Goal: Information Seeking & Learning: Learn about a topic

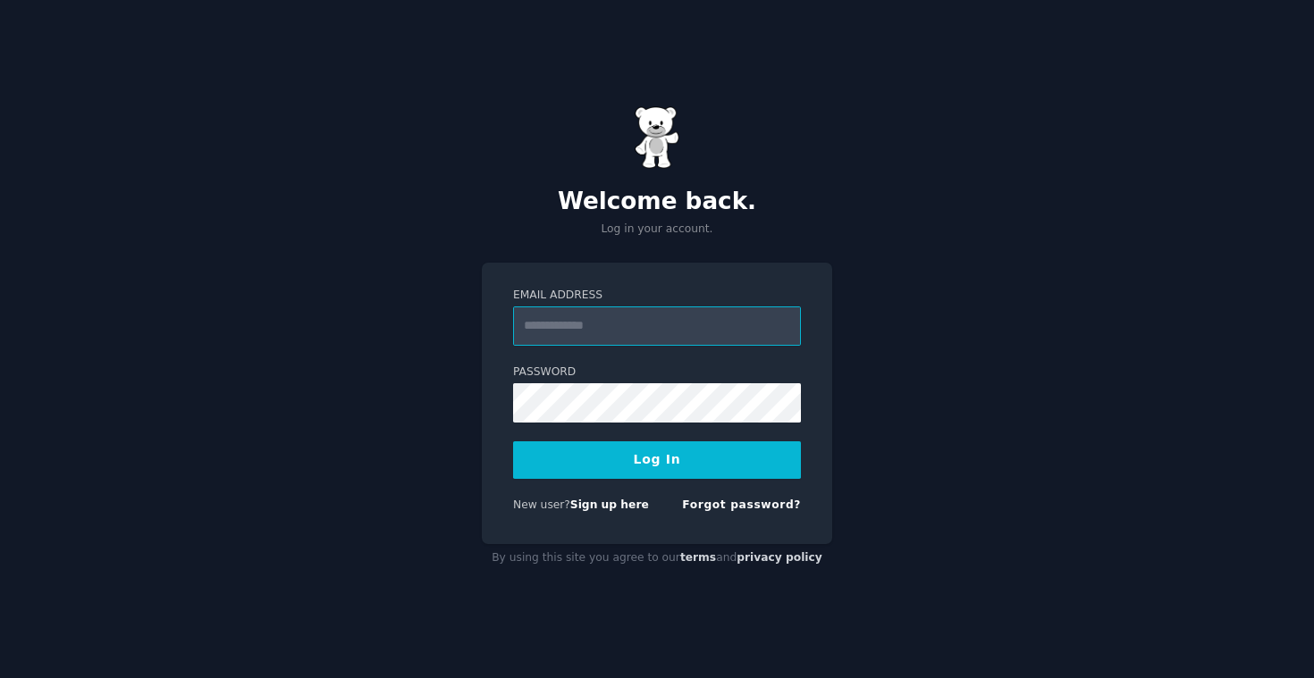
type input "**********"
click at [657, 459] on button "Log In" at bounding box center [657, 460] width 288 height 38
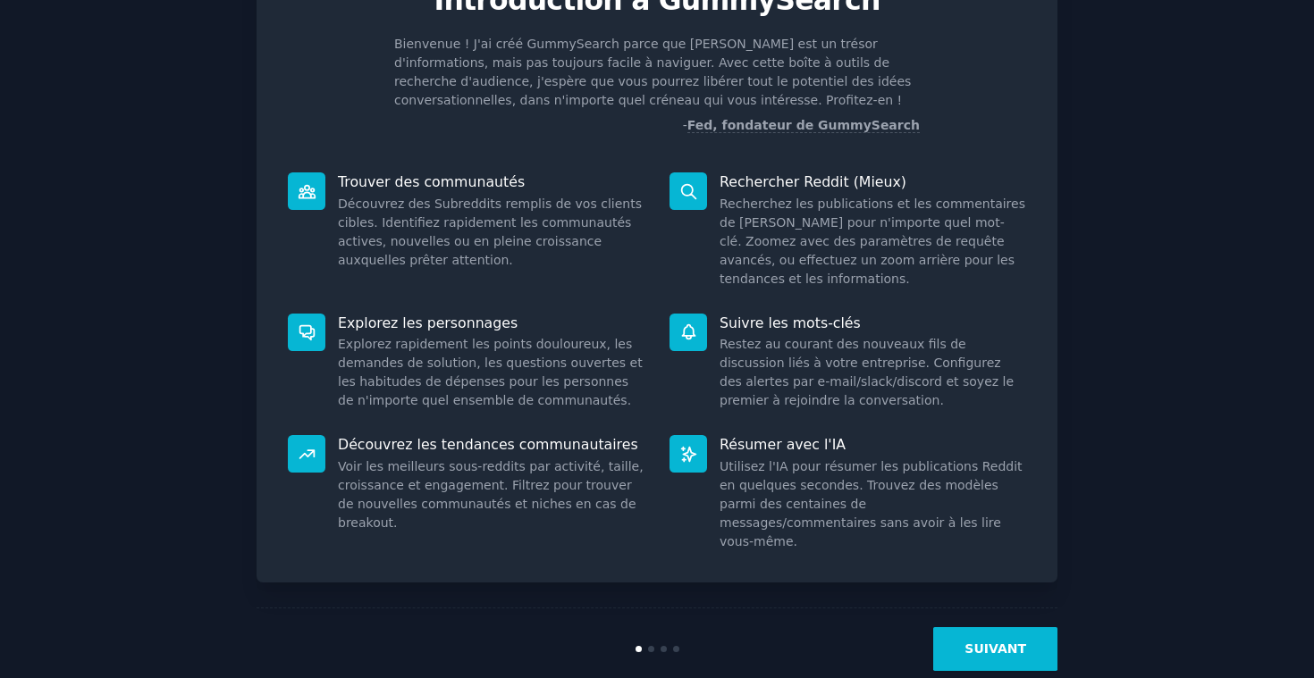
scroll to position [97, 0]
click at [1011, 628] on button "SUIVANT" at bounding box center [995, 650] width 124 height 44
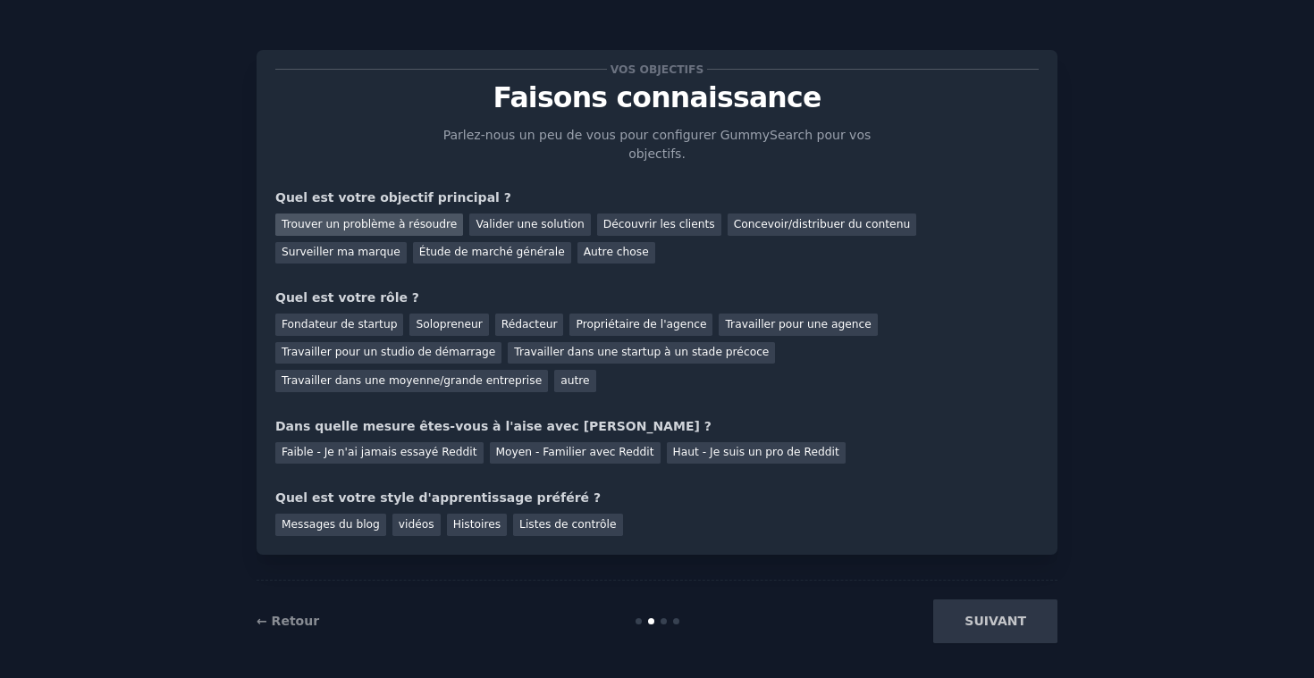
click at [418, 228] on div "Trouver un problème à résoudre" at bounding box center [369, 225] width 188 height 22
click at [545, 229] on div "Valider une solution" at bounding box center [529, 225] width 121 height 22
click at [401, 231] on div "Trouver un problème à résoudre" at bounding box center [369, 225] width 188 height 22
click at [441, 318] on div "Solopreneur" at bounding box center [448, 325] width 79 height 22
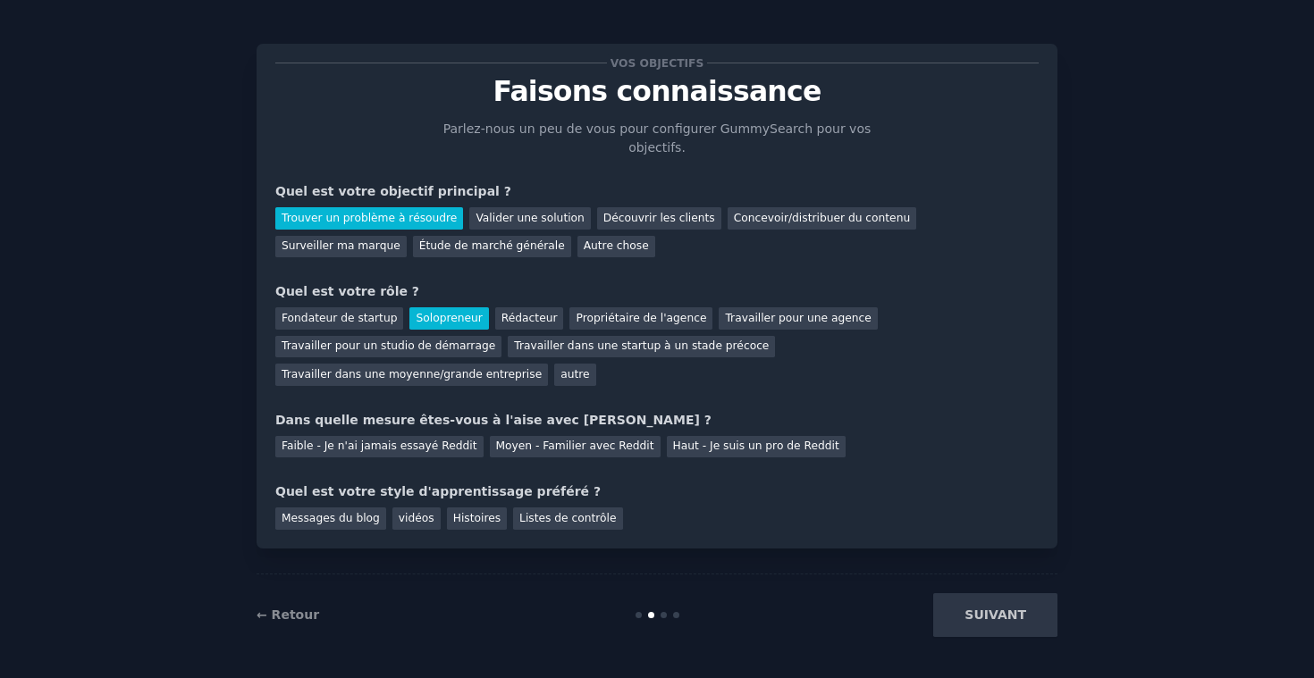
scroll to position [5, 0]
click at [396, 446] on div "Faible - Je n'ai jamais essayé Reddit" at bounding box center [379, 448] width 208 height 22
click at [414, 519] on div "vidéos" at bounding box center [416, 519] width 48 height 22
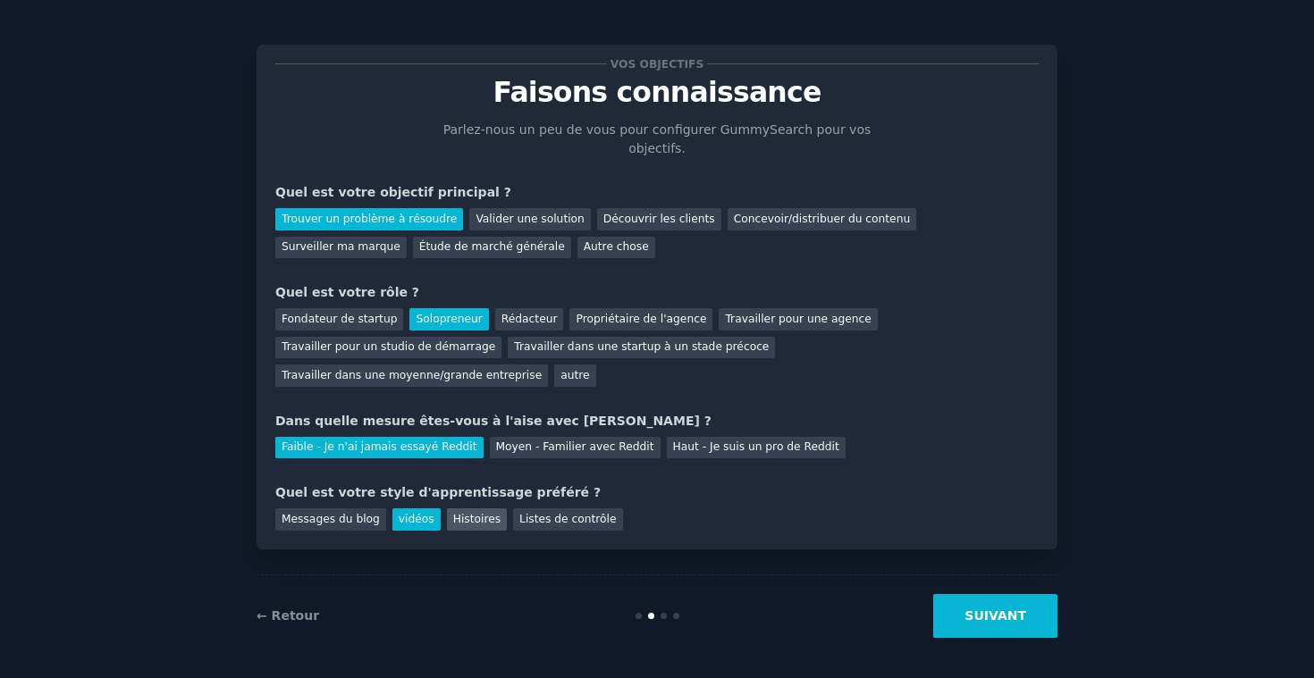
click at [460, 517] on div "Histoires" at bounding box center [477, 519] width 60 height 22
click at [407, 521] on div "vidéos" at bounding box center [416, 519] width 48 height 22
click at [1003, 609] on button "SUIVANT" at bounding box center [995, 616] width 124 height 44
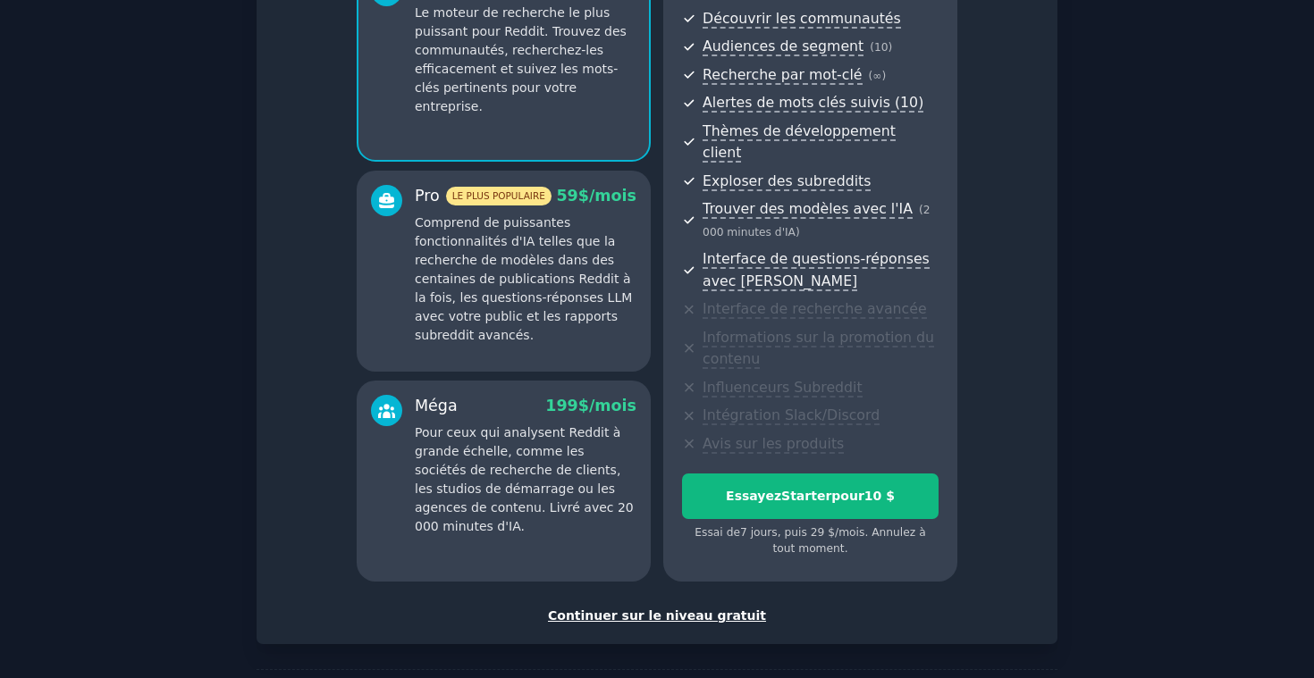
click at [701, 607] on div "Continuer sur le niveau gratuit" at bounding box center [656, 616] width 763 height 19
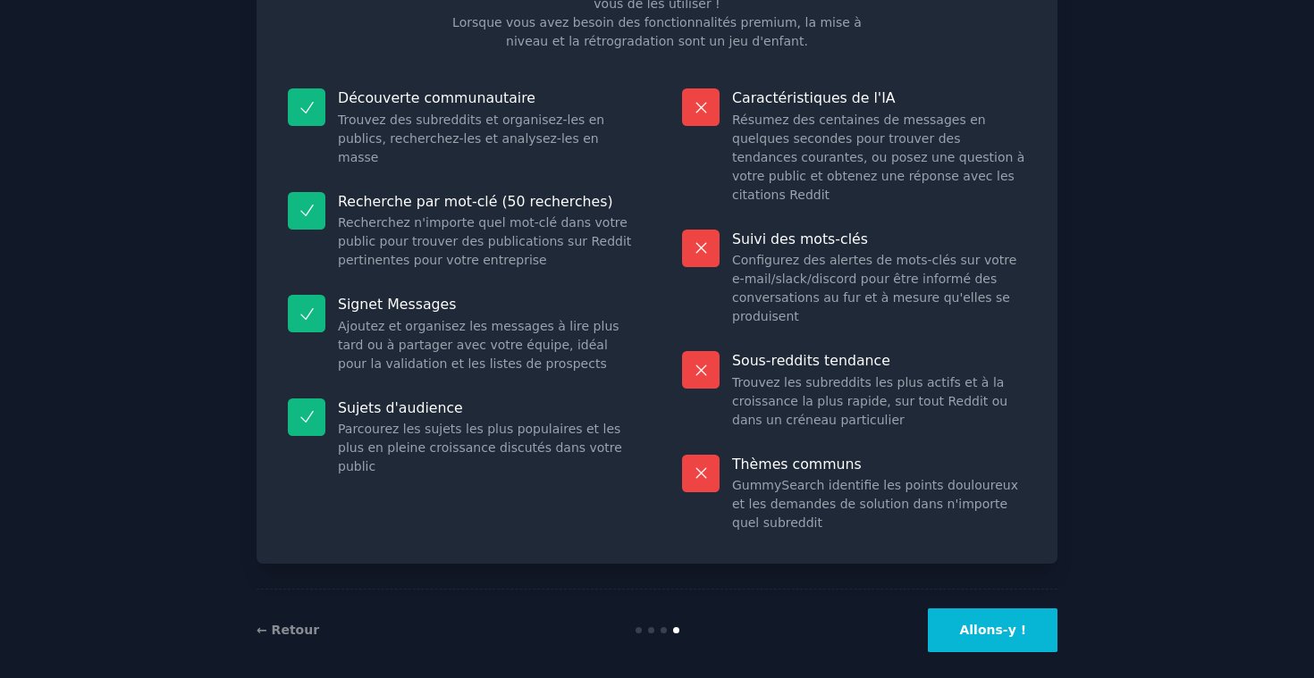
scroll to position [149, 0]
click at [1004, 612] on button "Allons-y !" at bounding box center [992, 631] width 130 height 44
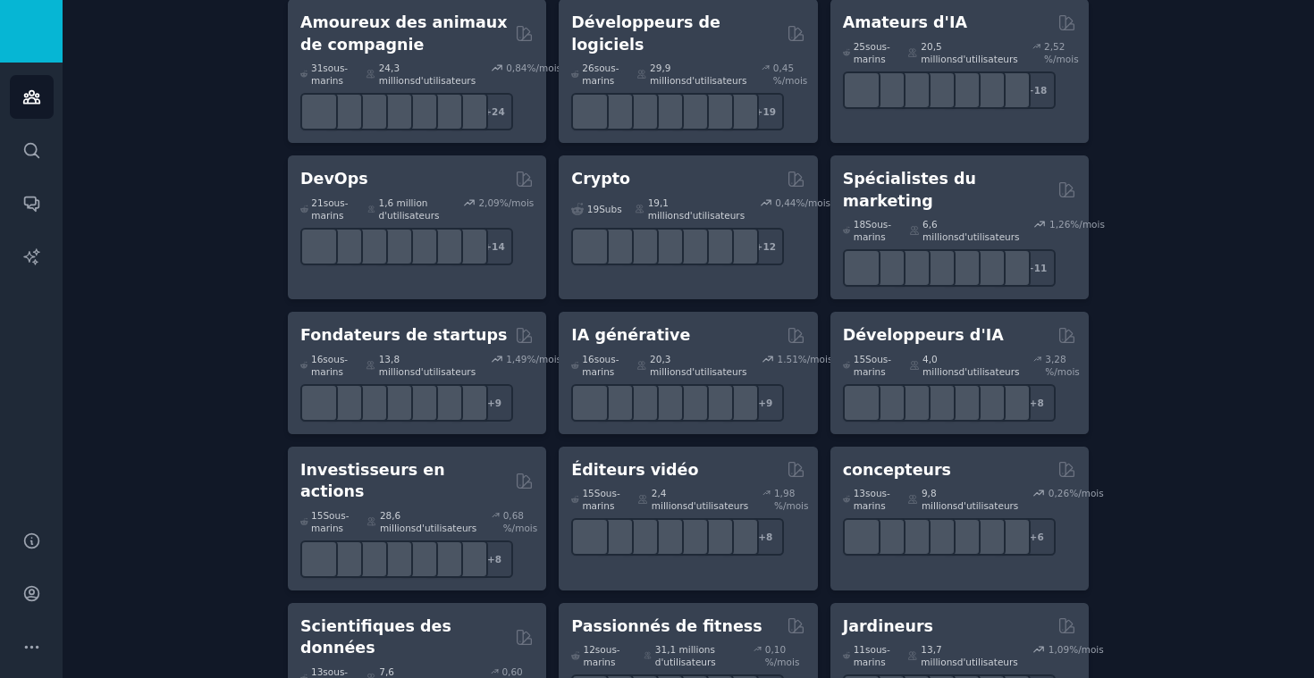
scroll to position [344, 0]
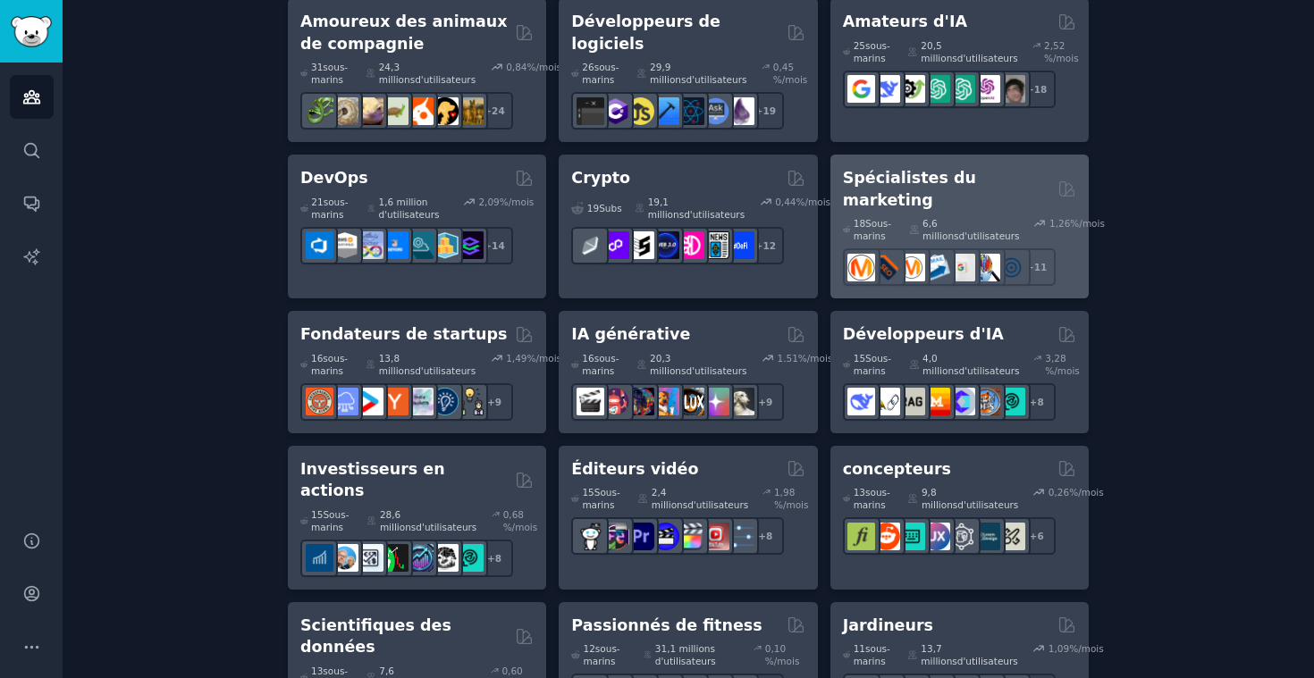
click at [935, 180] on h2 "Spécialistes du marketing" at bounding box center [947, 189] width 208 height 44
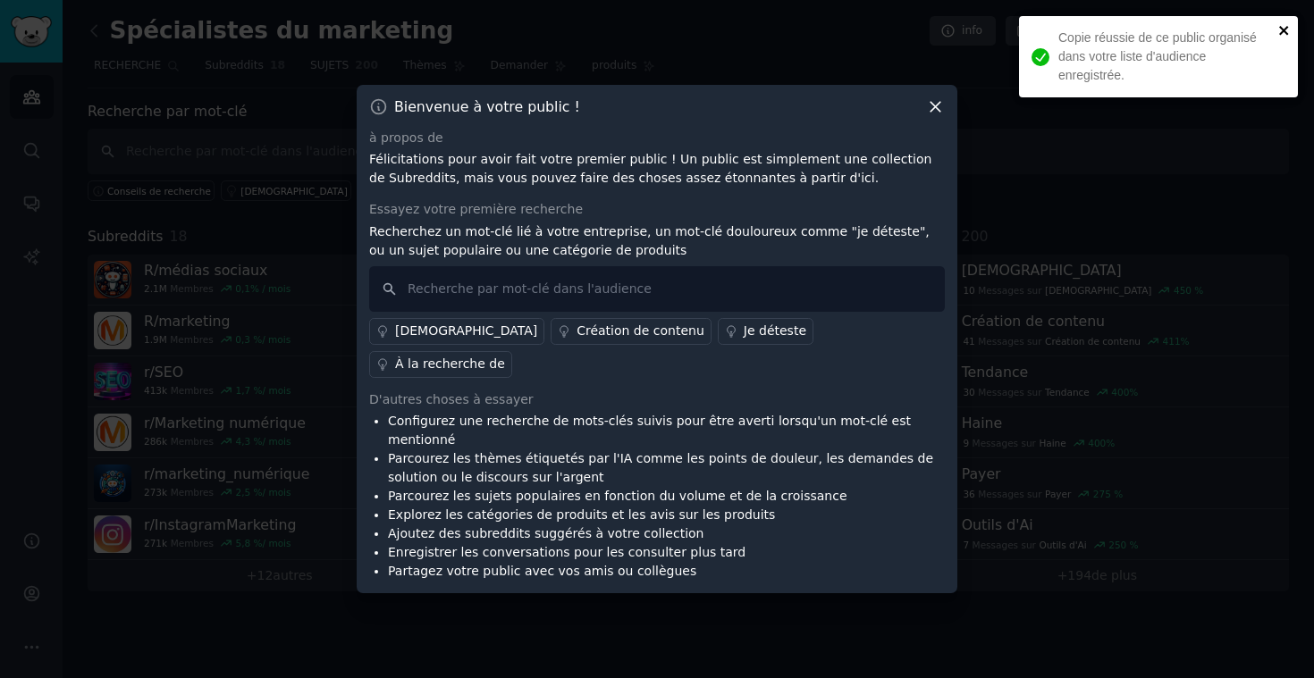
click at [1287, 25] on icon "FERMER" at bounding box center [1284, 30] width 13 height 14
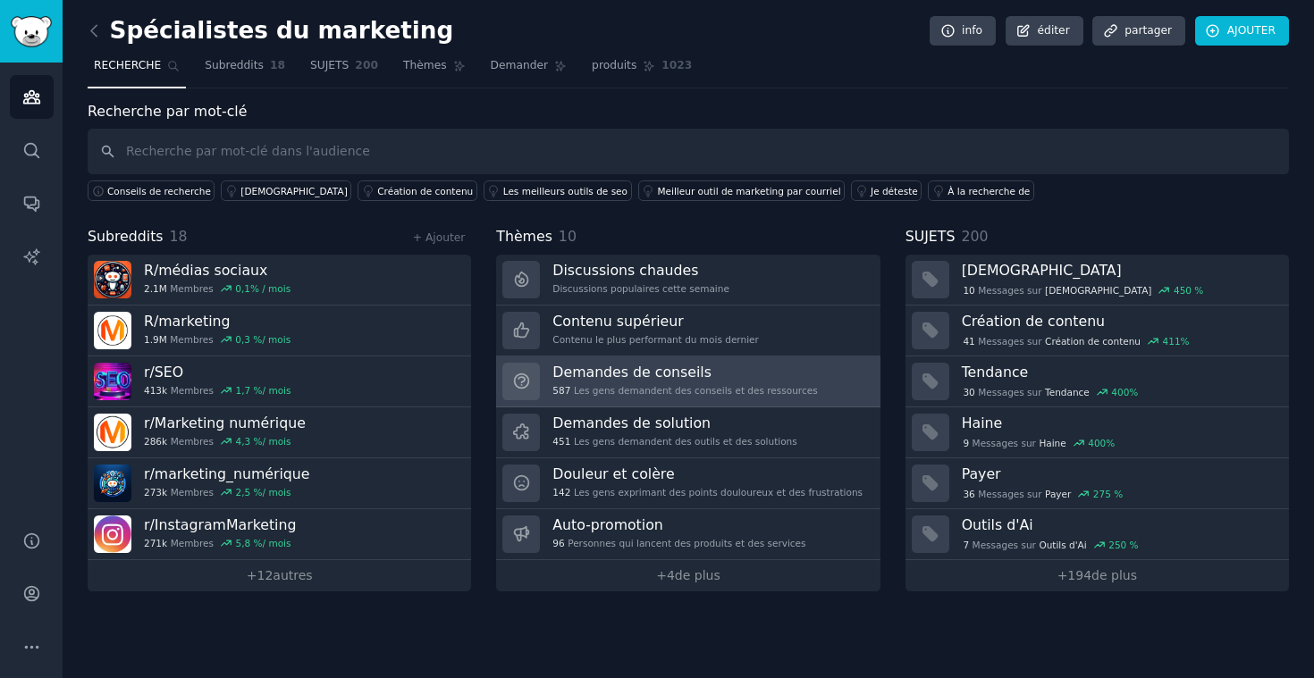
click at [690, 373] on h3 "Demandes de conseils" at bounding box center [684, 372] width 264 height 19
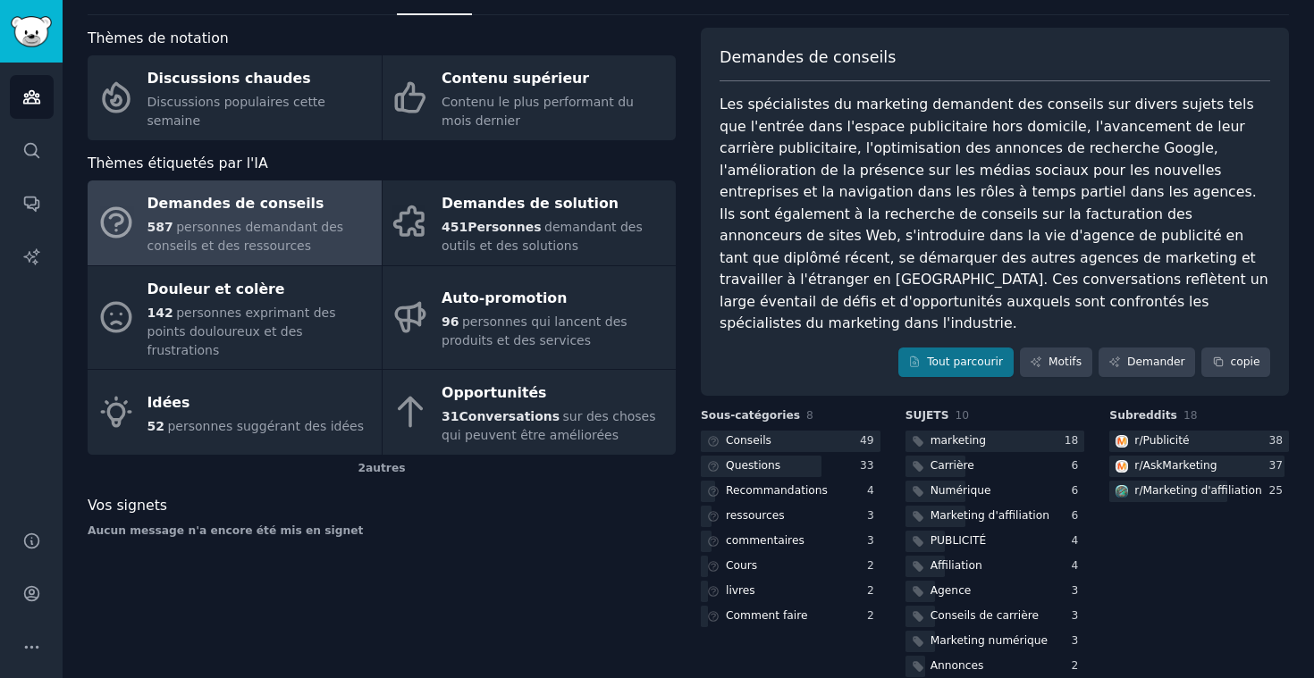
scroll to position [72, 0]
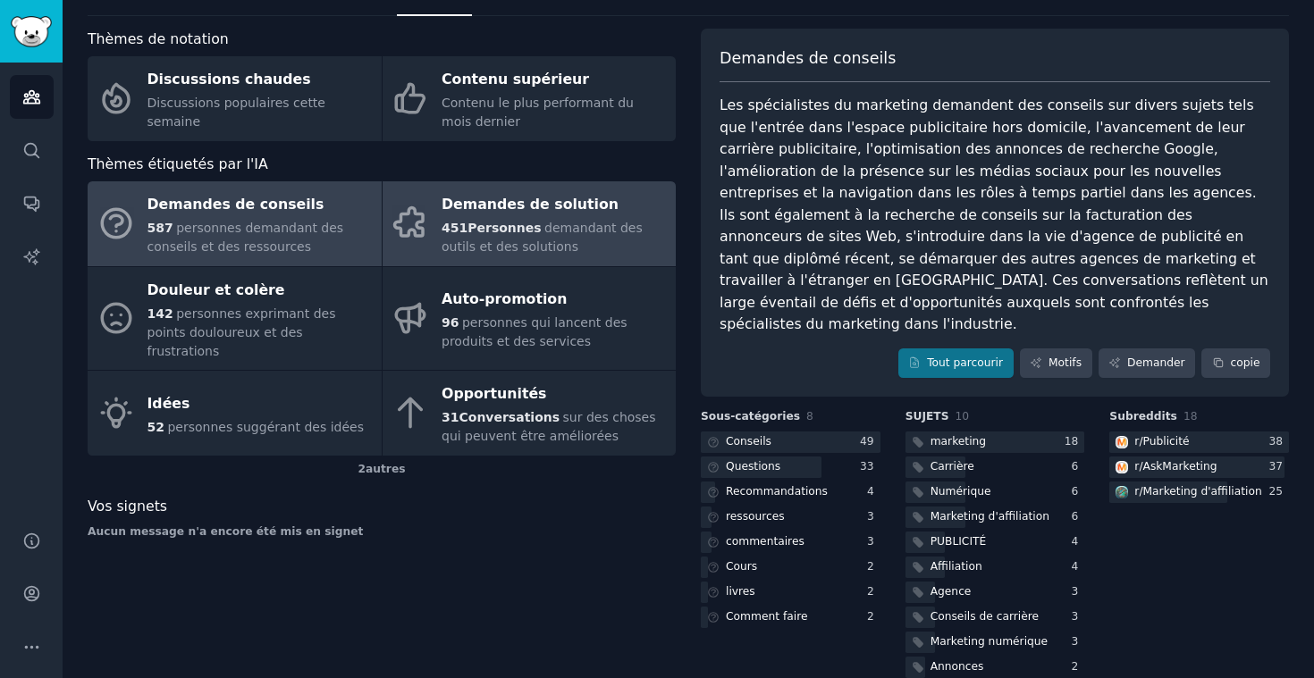
click at [553, 223] on span "demandant des outils et des solutions" at bounding box center [541, 237] width 201 height 33
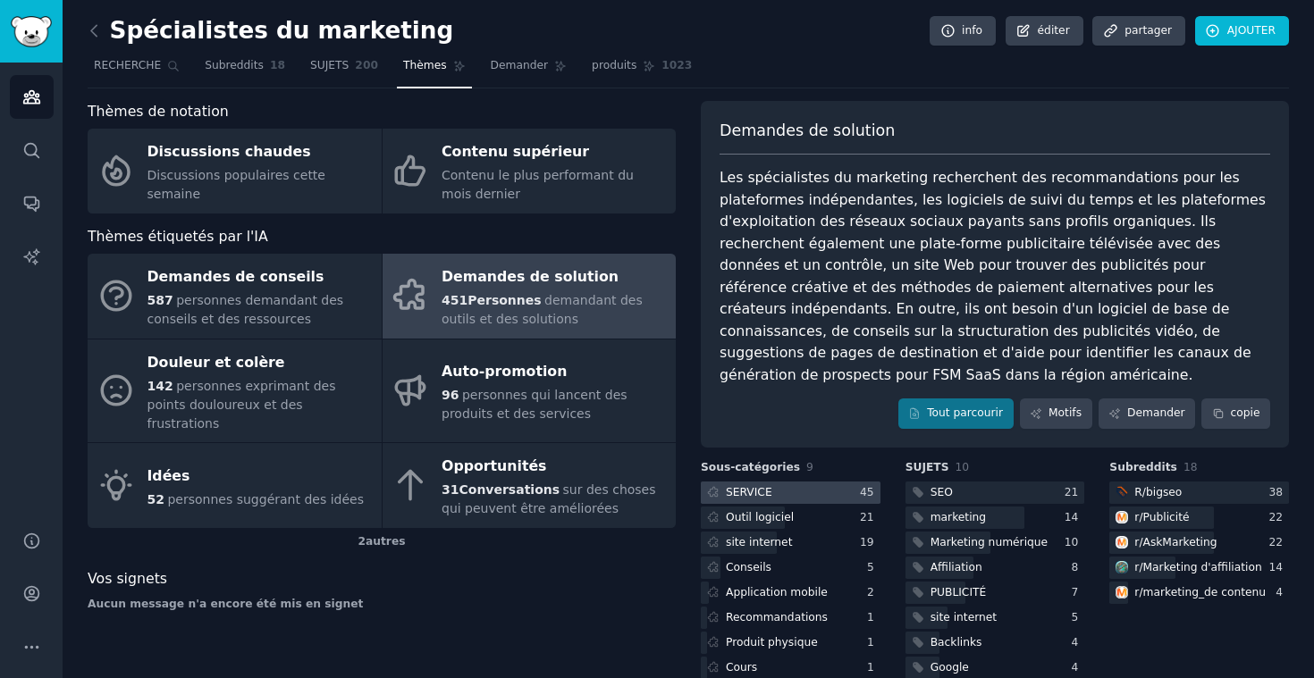
click at [783, 482] on div at bounding box center [791, 493] width 180 height 22
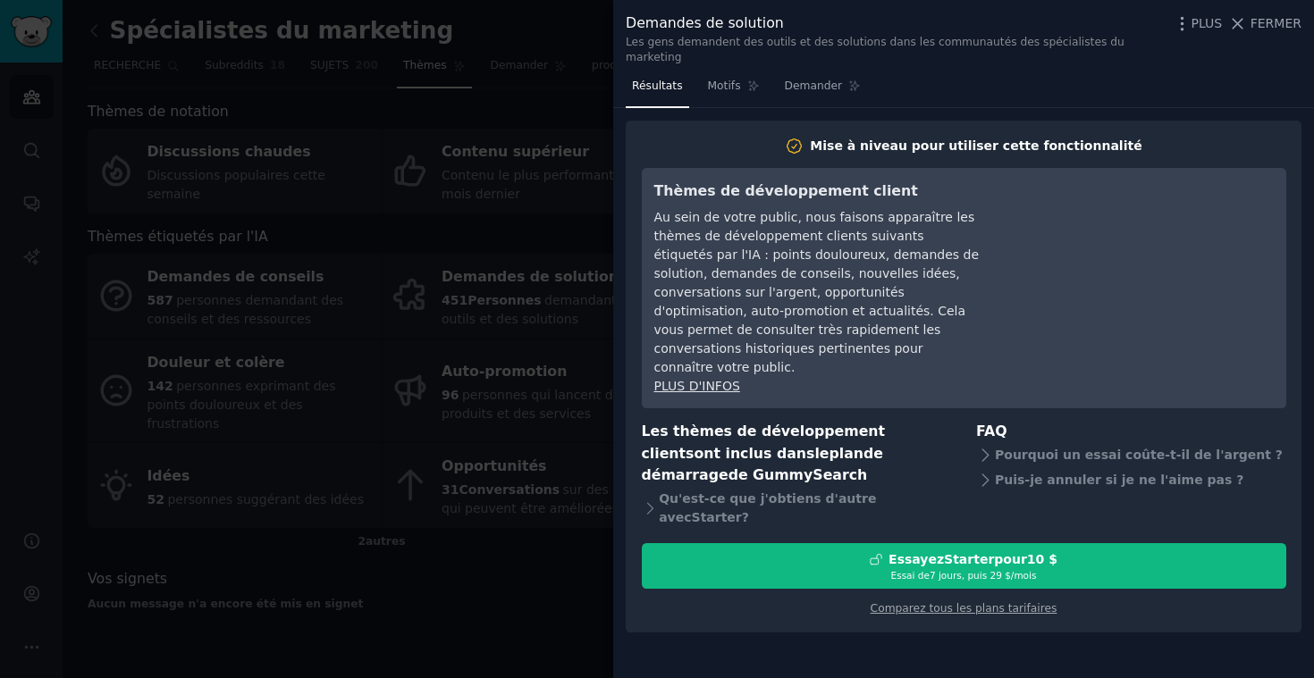
click at [562, 32] on div at bounding box center [657, 339] width 1314 height 678
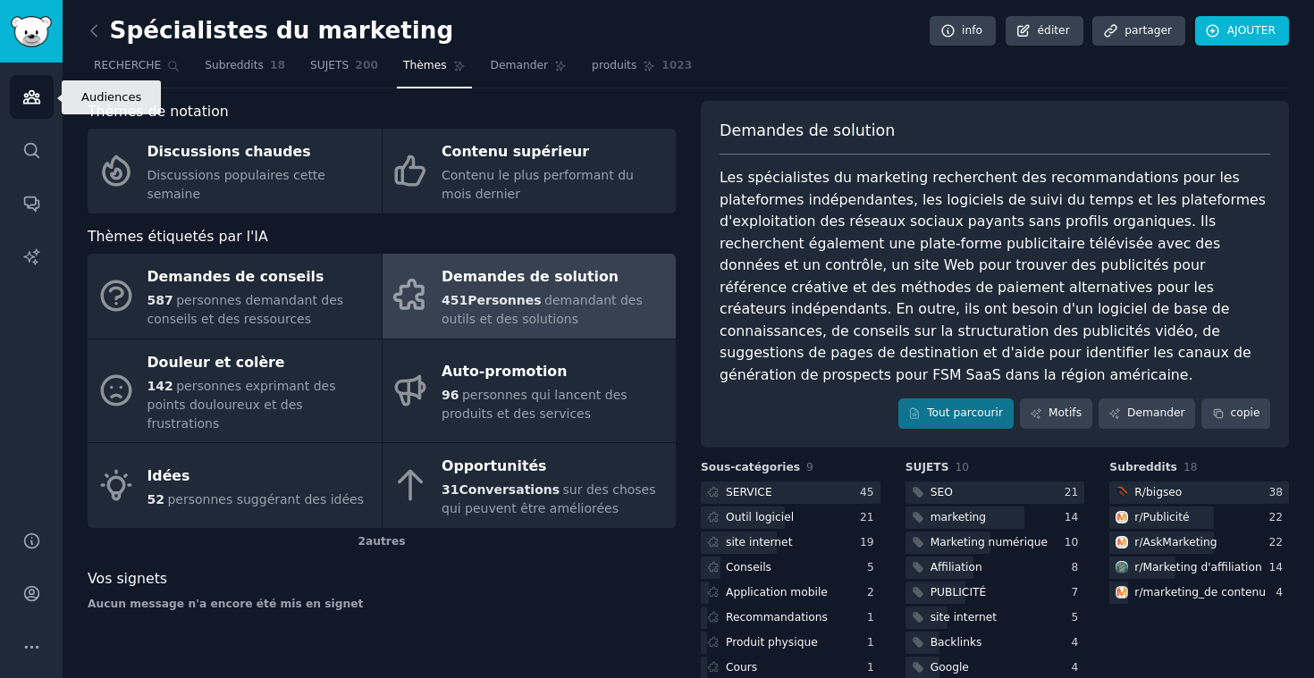
click at [46, 95] on link "Audiences" at bounding box center [32, 97] width 44 height 44
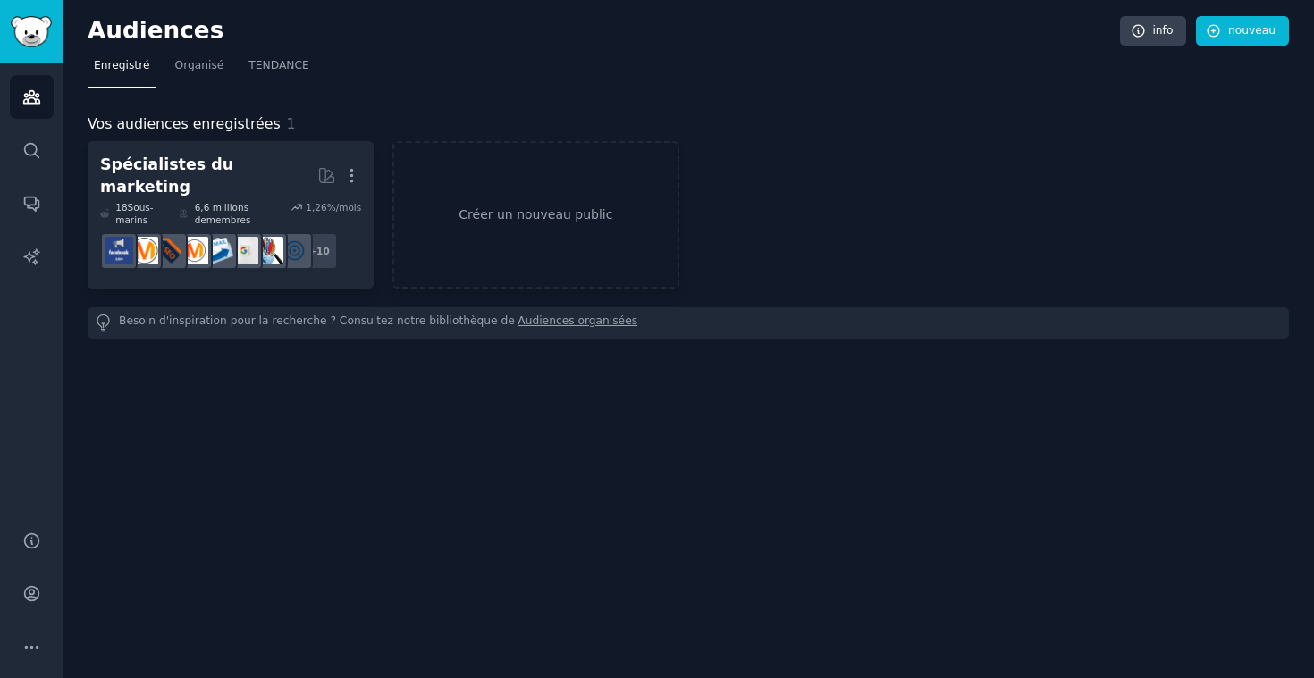
click at [30, 36] on img "Barre latérale" at bounding box center [31, 31] width 41 height 31
click at [24, 138] on link "RECHERCHE" at bounding box center [32, 151] width 44 height 44
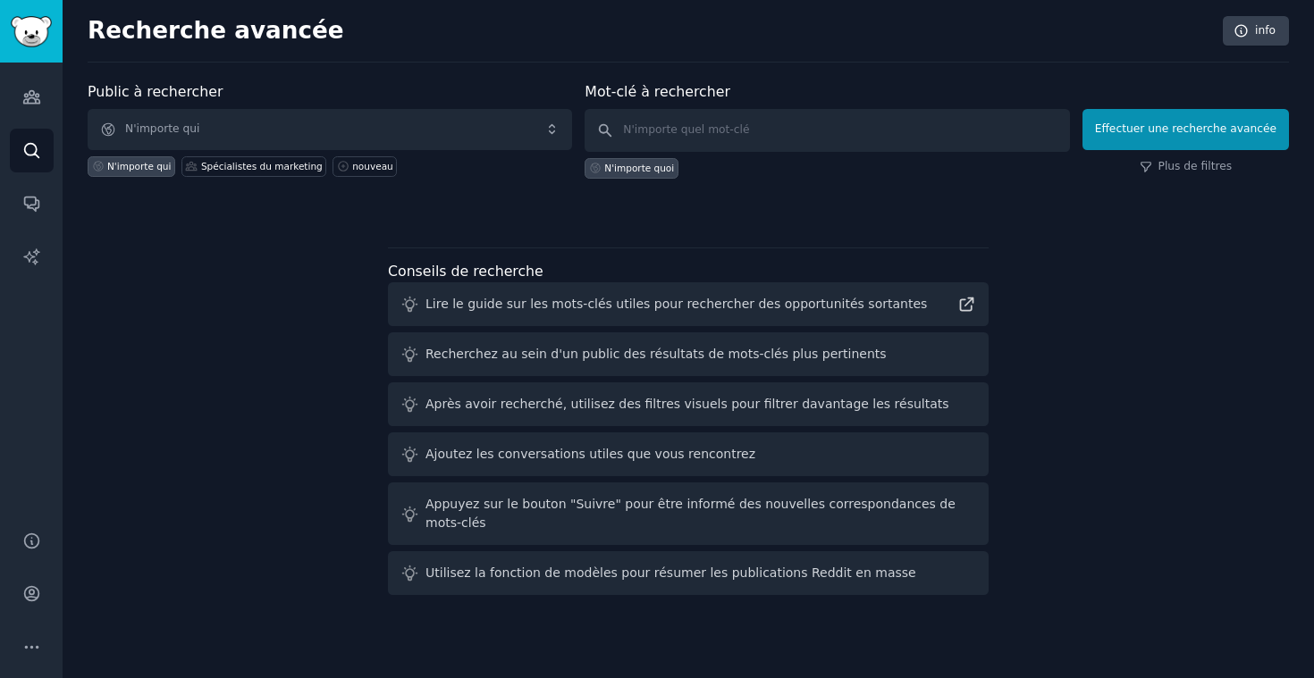
click at [172, 128] on span "N'importe qui" at bounding box center [330, 129] width 484 height 41
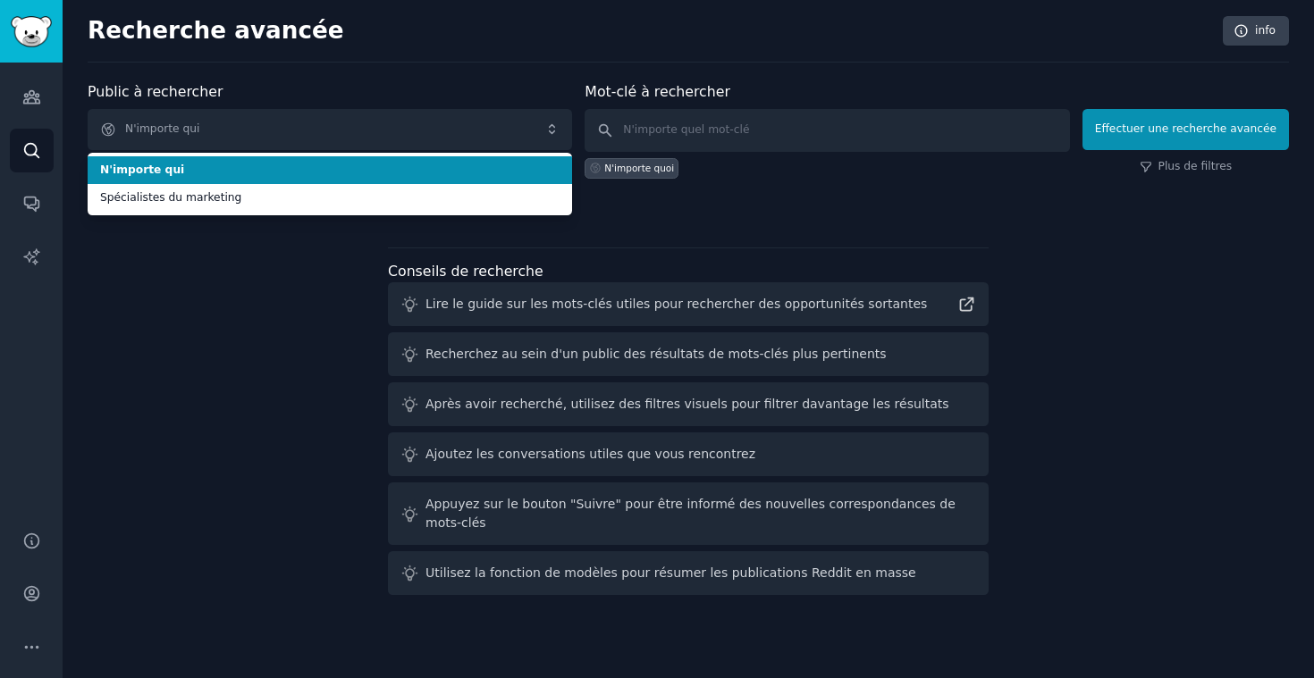
click at [169, 132] on span "N'importe qui" at bounding box center [330, 129] width 484 height 41
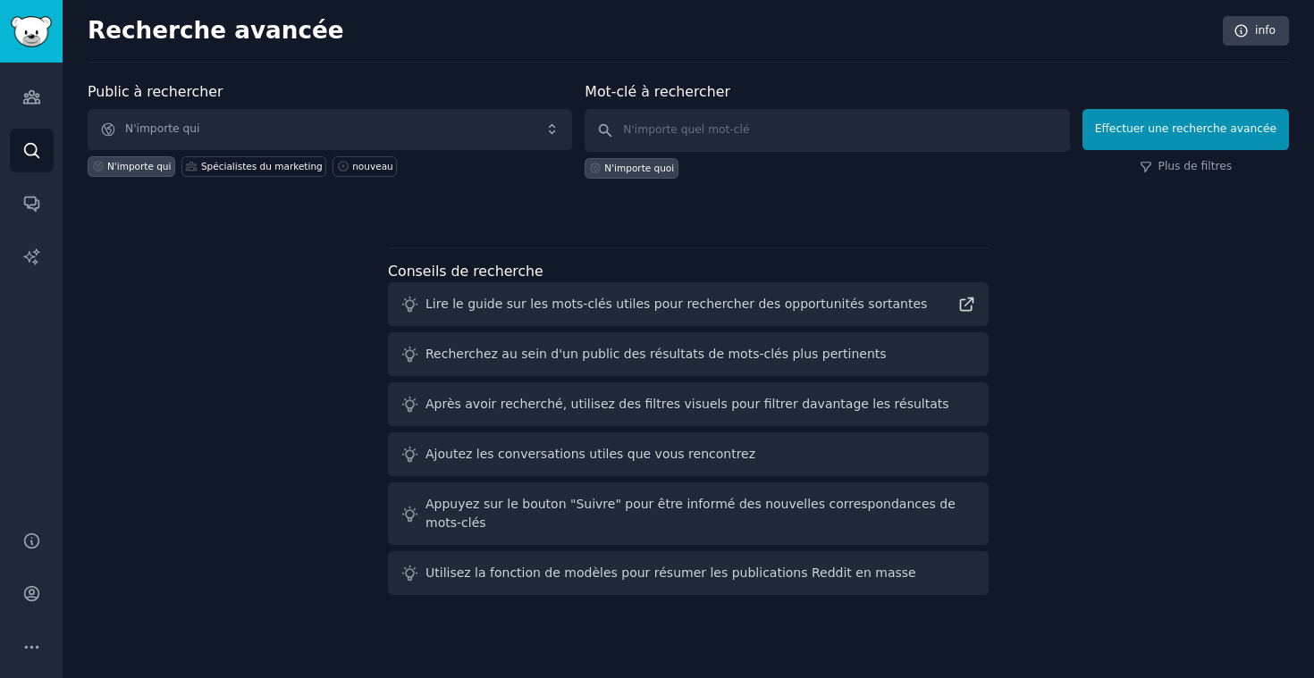
click at [185, 130] on span "N'importe qui" at bounding box center [330, 129] width 484 height 41
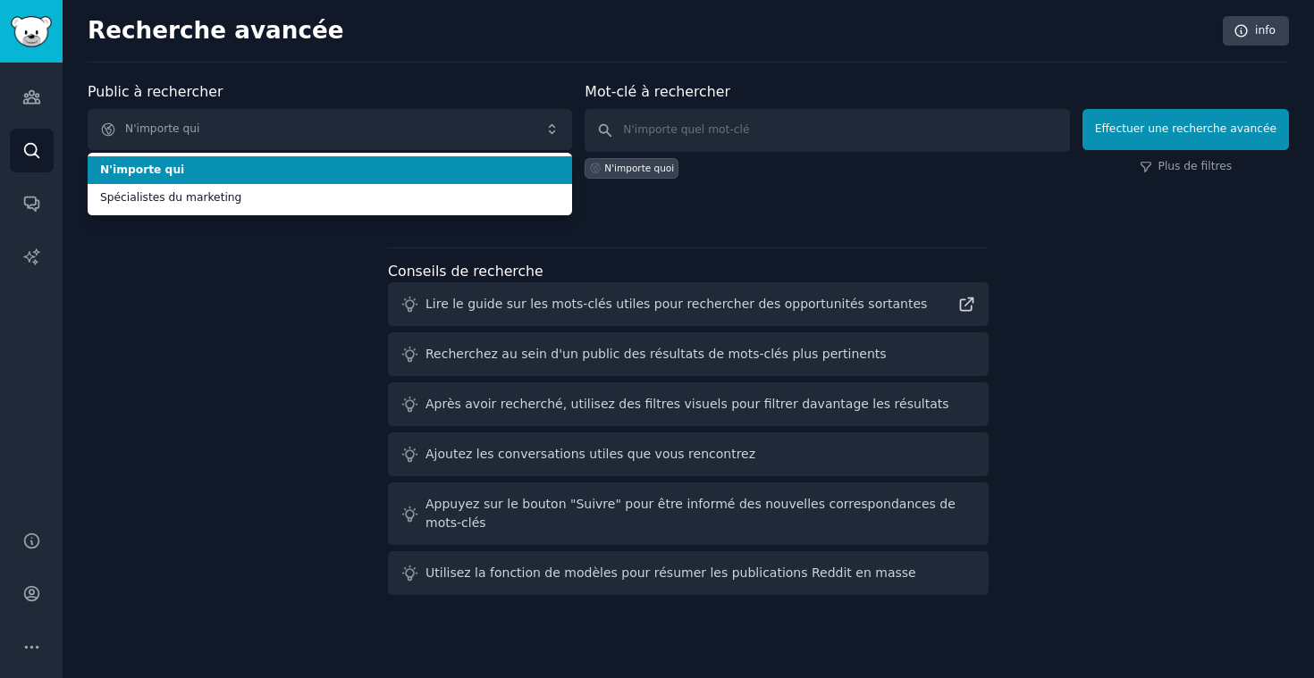
click at [188, 130] on span "N'importe qui" at bounding box center [330, 129] width 484 height 41
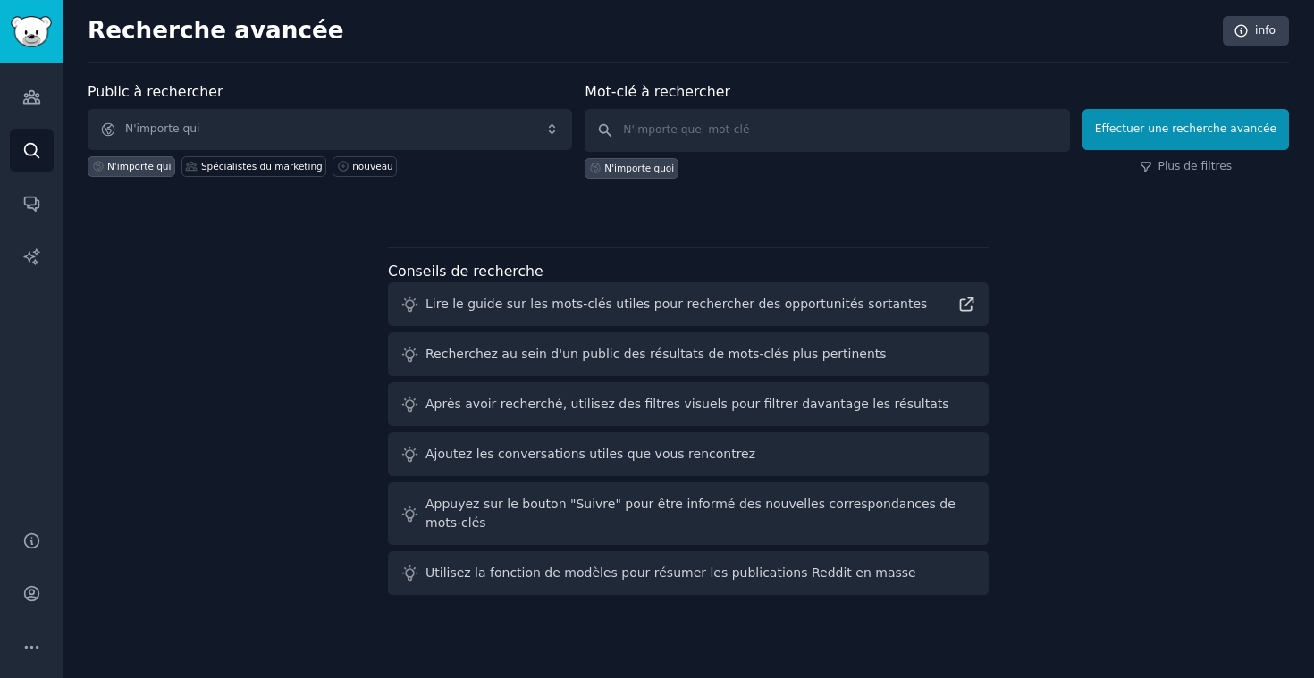
click at [444, 135] on span "N'importe qui" at bounding box center [330, 129] width 484 height 41
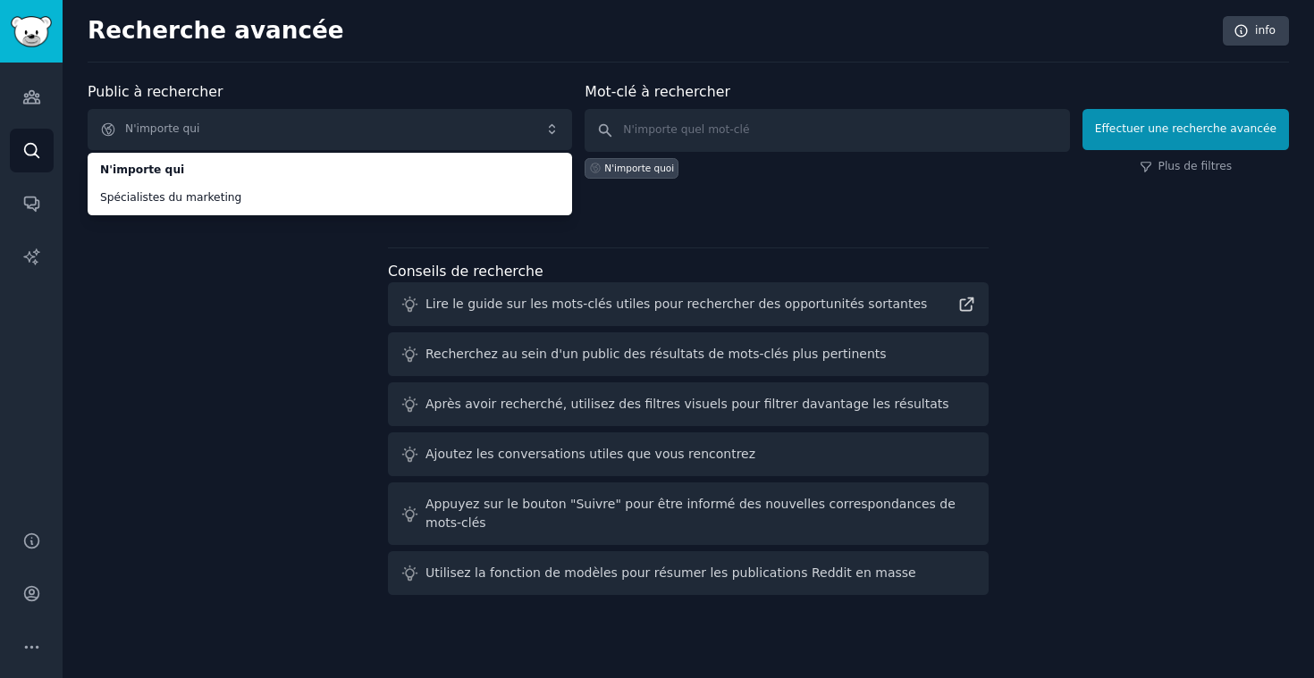
click at [418, 135] on span "N'importe qui" at bounding box center [330, 129] width 484 height 41
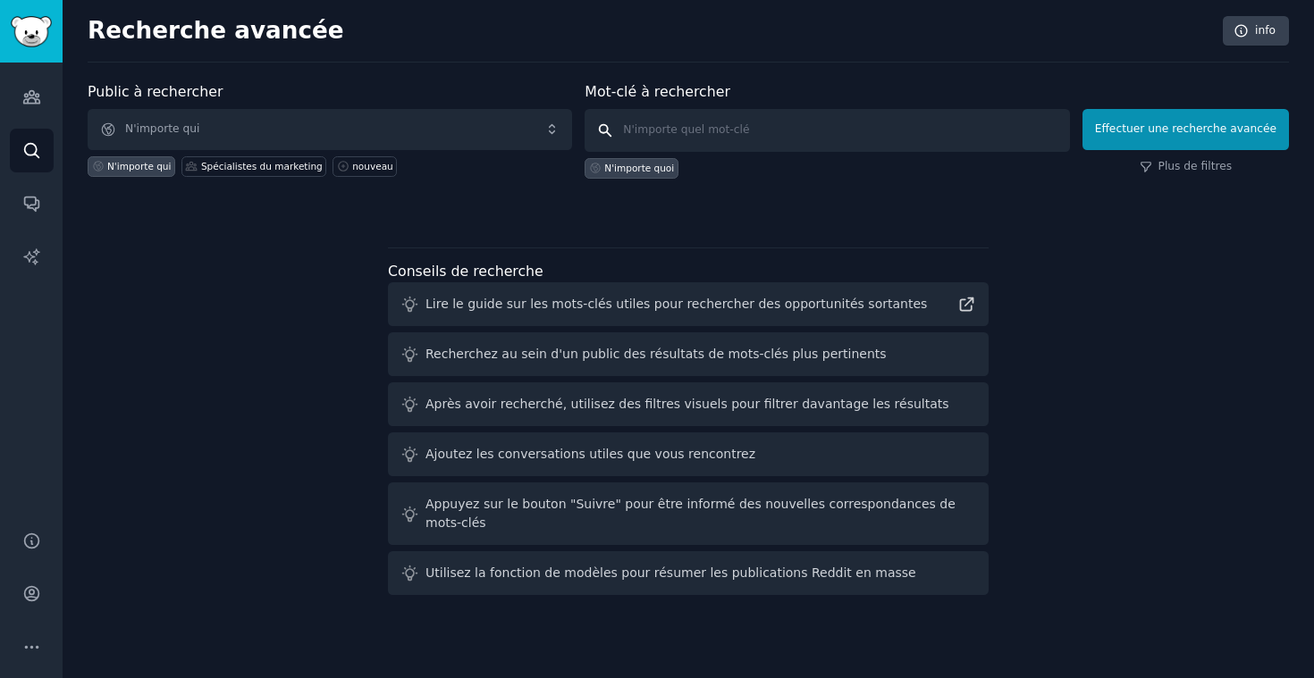
click at [663, 129] on input "text" at bounding box center [826, 130] width 484 height 43
type input "e"
click at [620, 124] on input "instagram" at bounding box center [826, 130] width 484 height 43
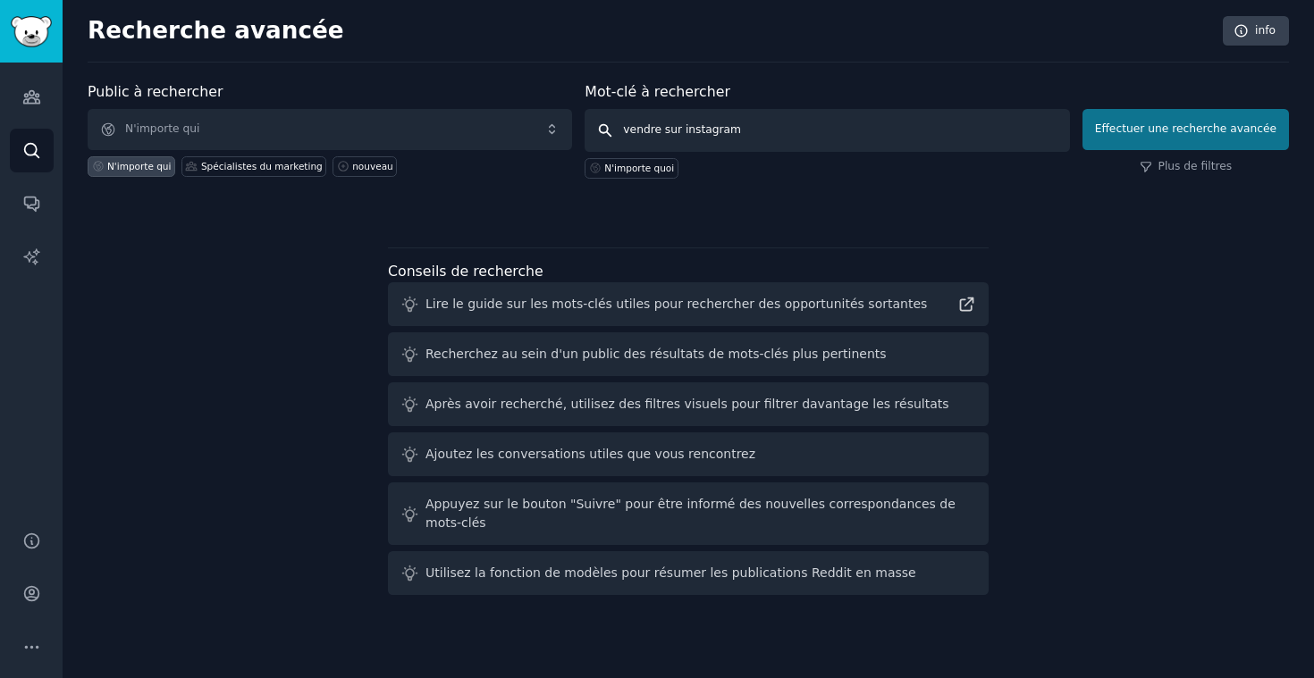
type input "vendre sur instagram"
click at [1216, 129] on button "Effectuer une recherche avancée" at bounding box center [1185, 129] width 206 height 41
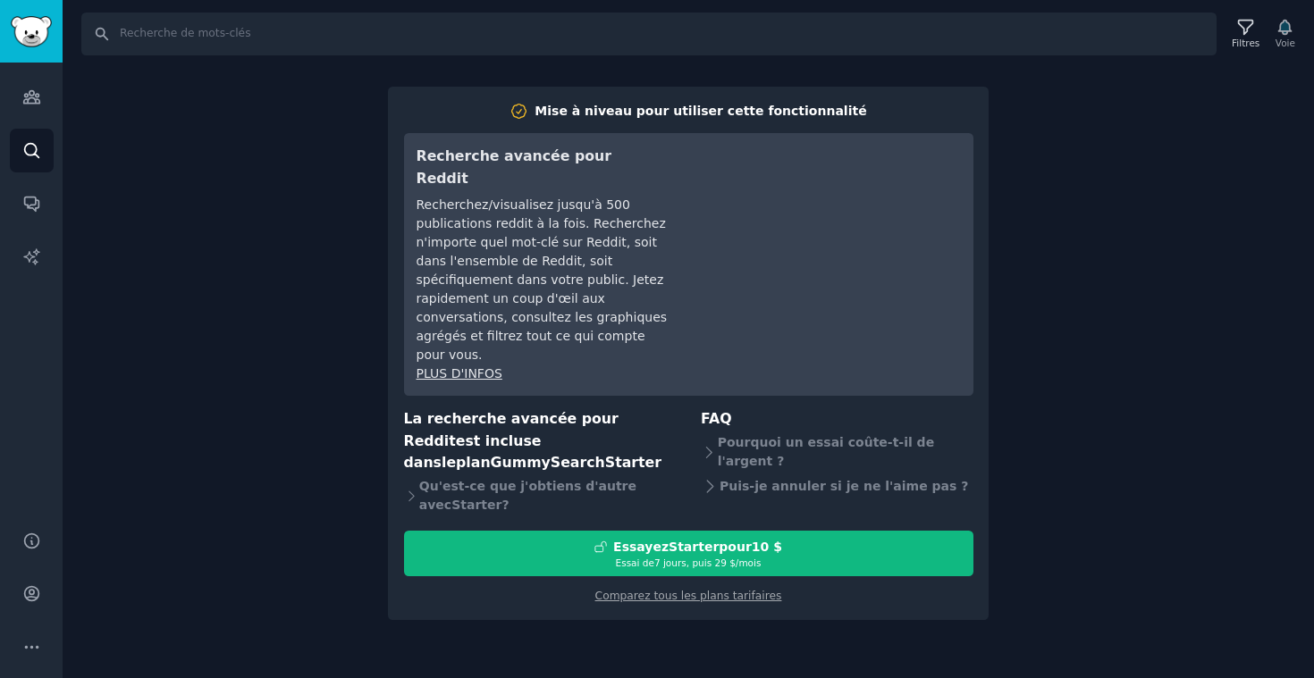
click at [1199, 172] on div "RECHERCHE Filtres Voie Mise à niveau pour utiliser cette fonctionnalité Recherc…" at bounding box center [688, 339] width 1251 height 678
click at [1133, 158] on div "RECHERCHE Filtres Voie Mise à niveau pour utiliser cette fonctionnalité Recherc…" at bounding box center [688, 339] width 1251 height 678
click at [270, 250] on div "RECHERCHE Filtres Voie Mise à niveau pour utiliser cette fonctionnalité Recherc…" at bounding box center [688, 339] width 1251 height 678
click at [1113, 370] on div "RECHERCHE Filtres Voie Mise à niveau pour utiliser cette fonctionnalité Recherc…" at bounding box center [688, 339] width 1251 height 678
click at [166, 135] on div "RECHERCHE Filtres Voie Mise à niveau pour utiliser cette fonctionnalité Recherc…" at bounding box center [688, 339] width 1251 height 678
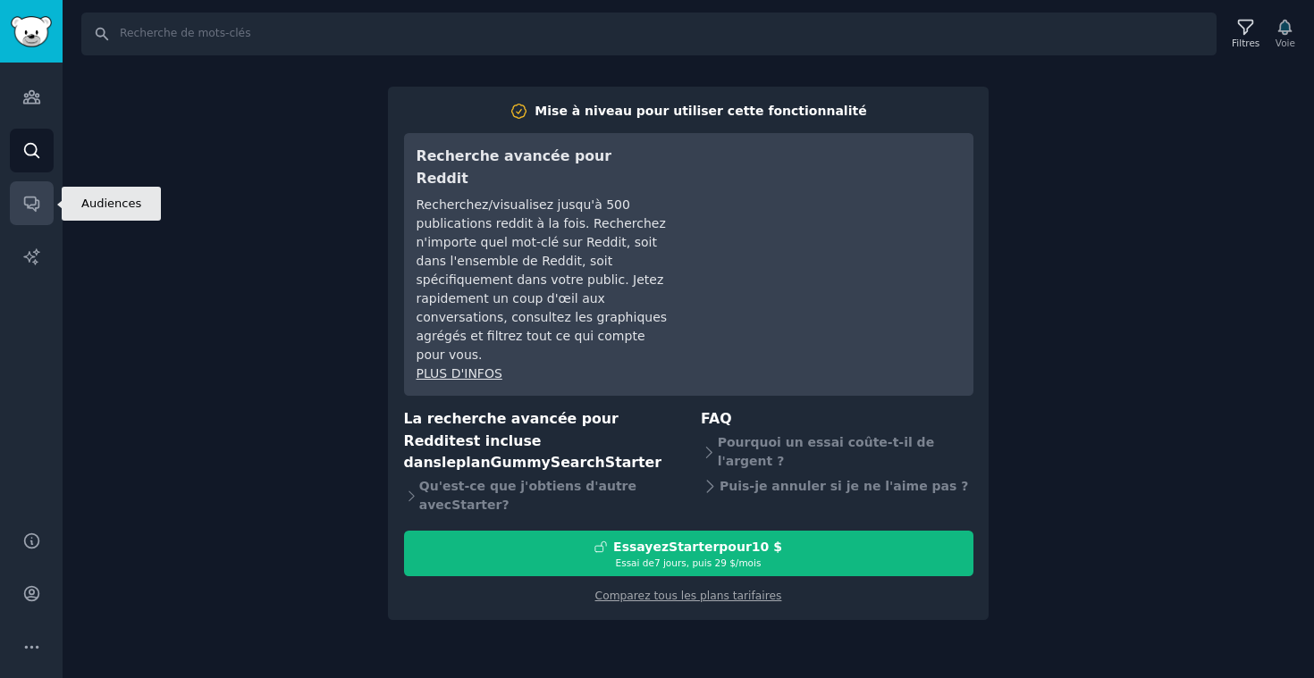
click at [36, 207] on icon "Barre latérale" at bounding box center [31, 204] width 14 height 14
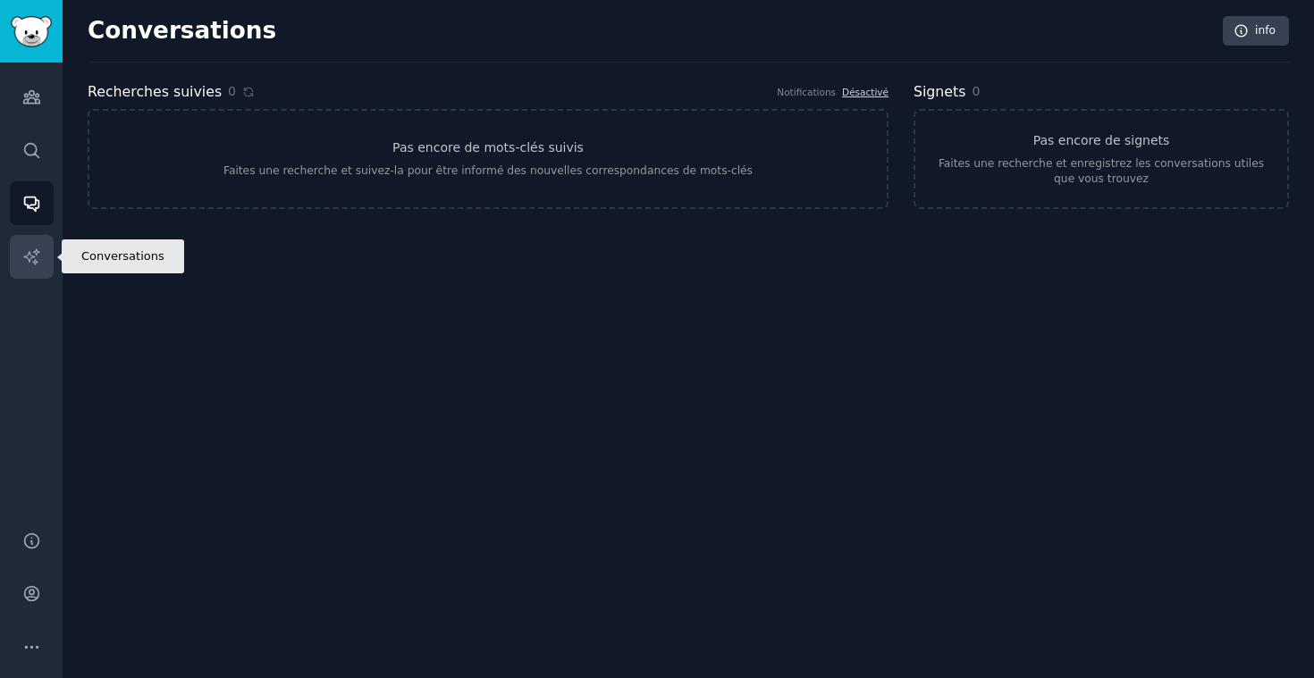
click at [32, 259] on icon "Barre latérale" at bounding box center [31, 257] width 19 height 19
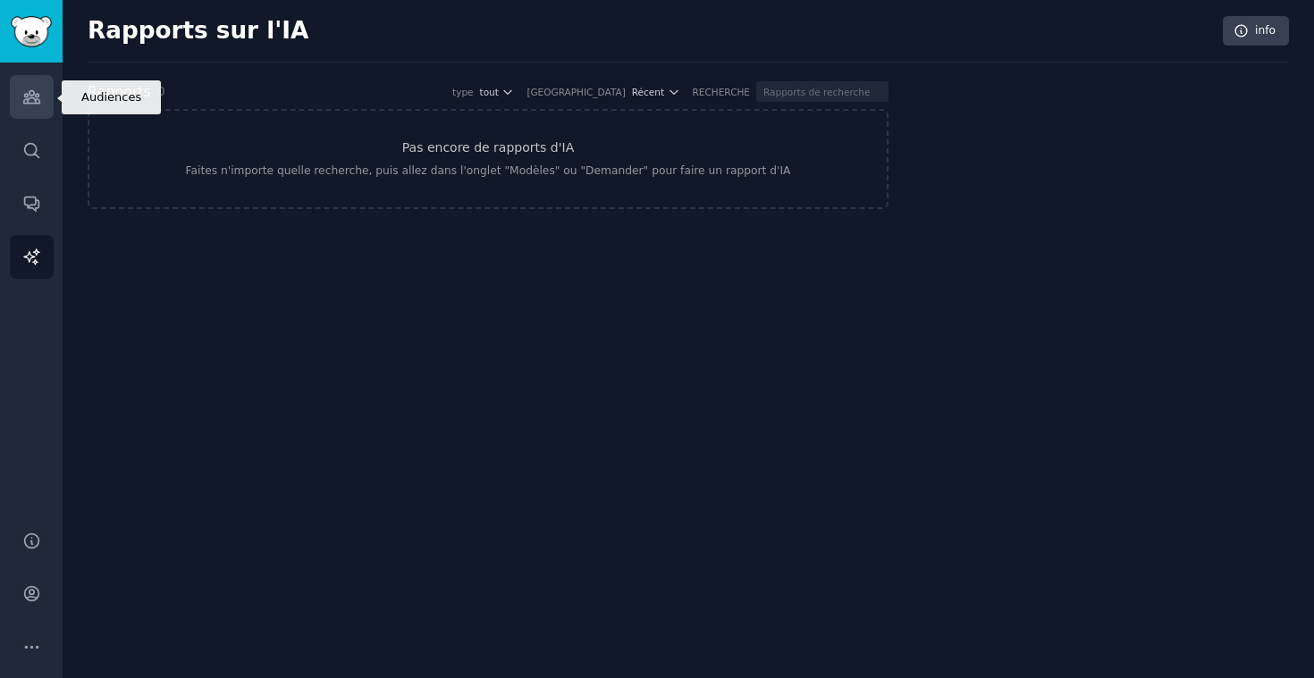
click at [22, 89] on icon "Barre latérale" at bounding box center [31, 97] width 19 height 19
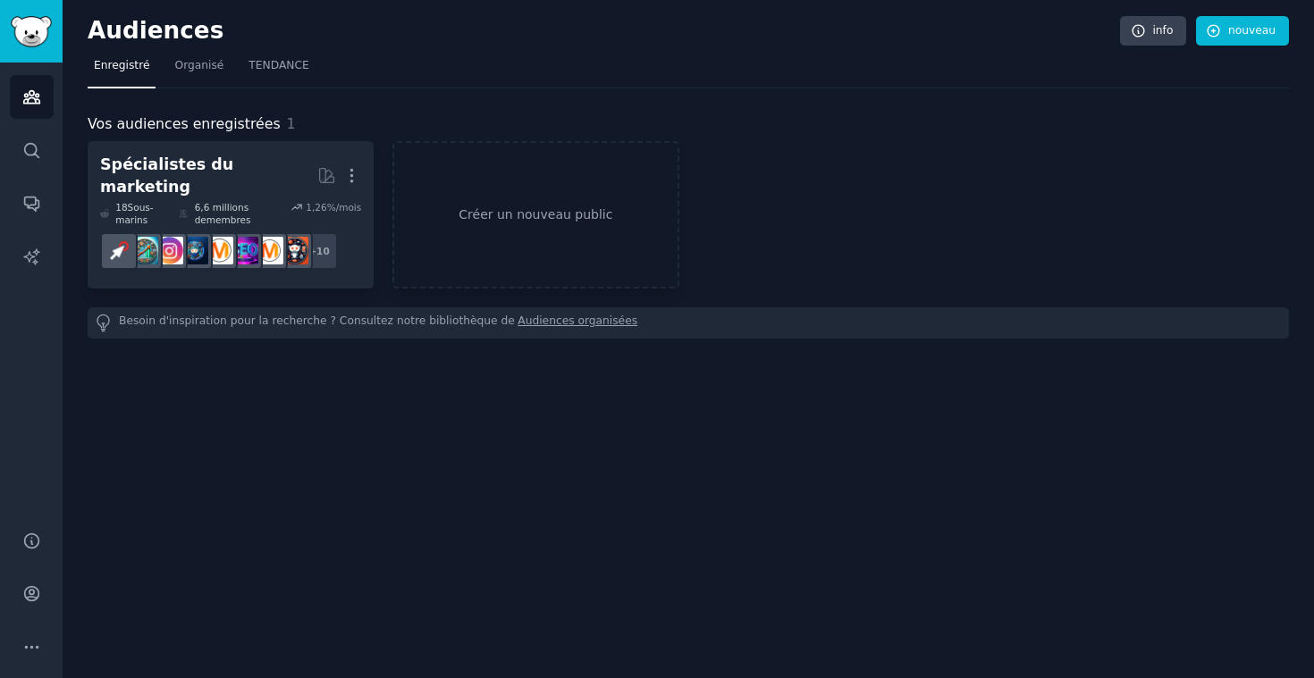
click at [26, 44] on img "Barre latérale" at bounding box center [31, 31] width 41 height 31
click at [194, 65] on span "Organisé" at bounding box center [198, 66] width 49 height 16
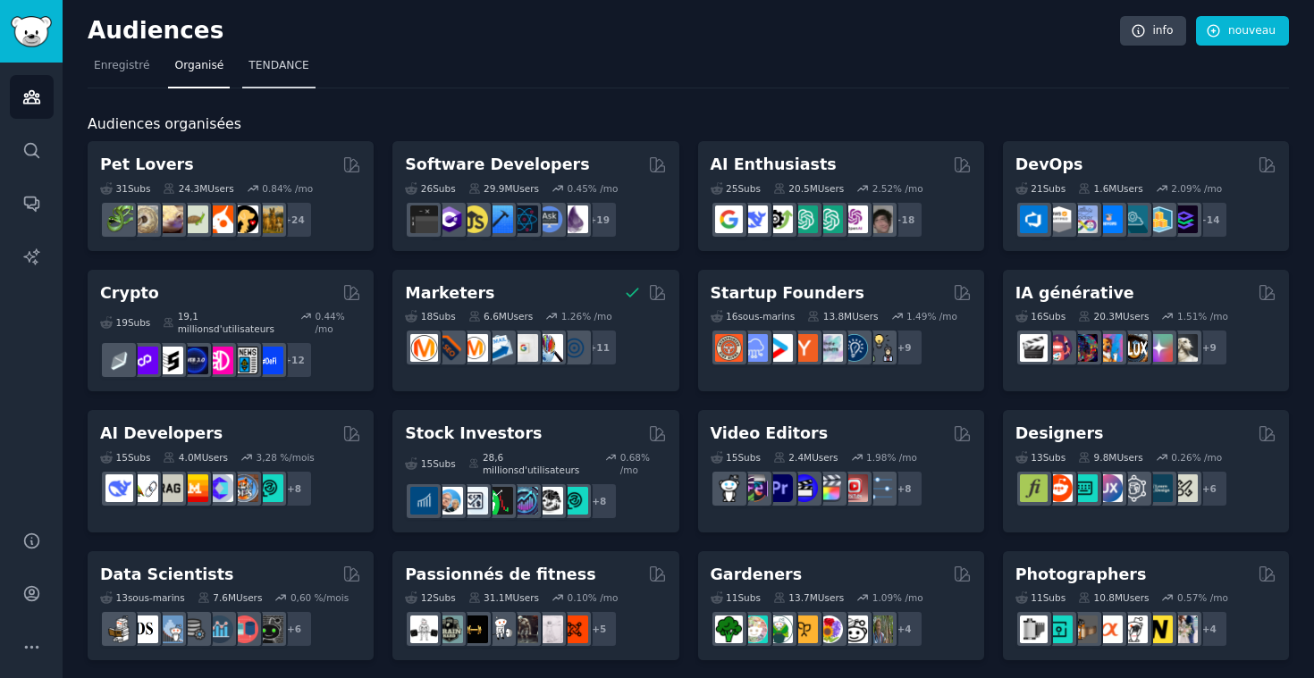
click at [270, 64] on span "TENDANCE" at bounding box center [278, 66] width 60 height 16
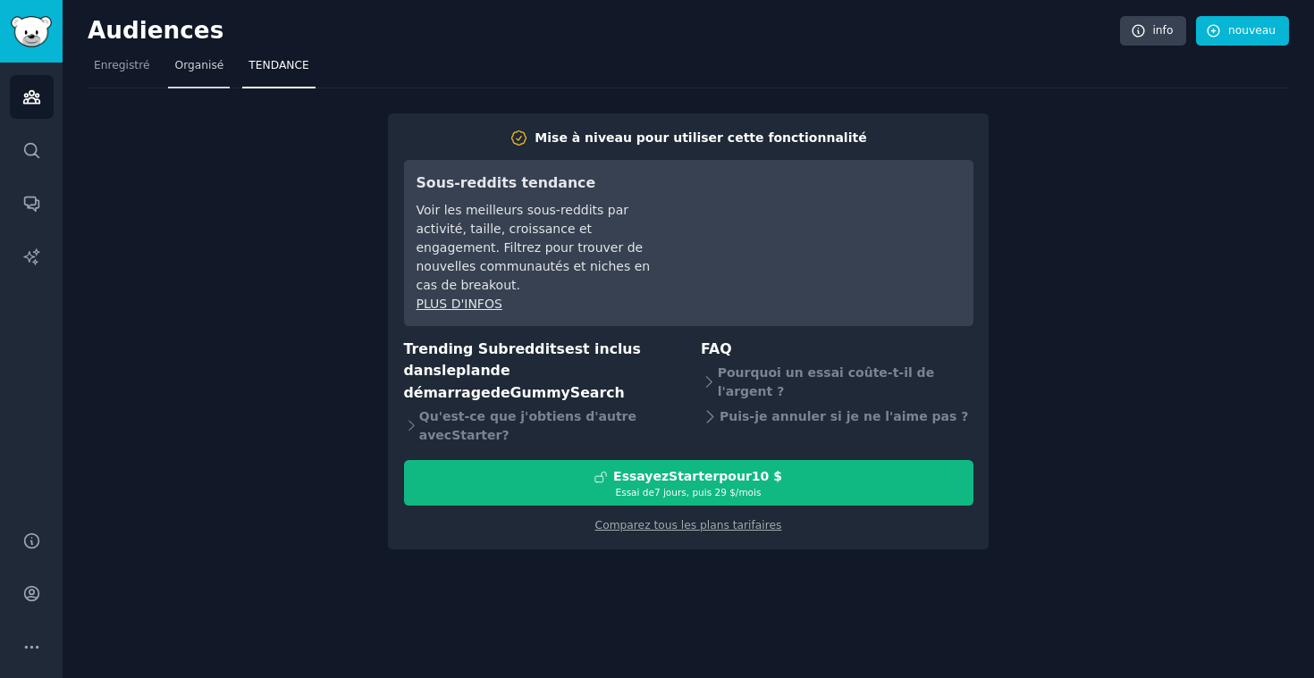
click at [212, 67] on span "Organisé" at bounding box center [198, 66] width 49 height 16
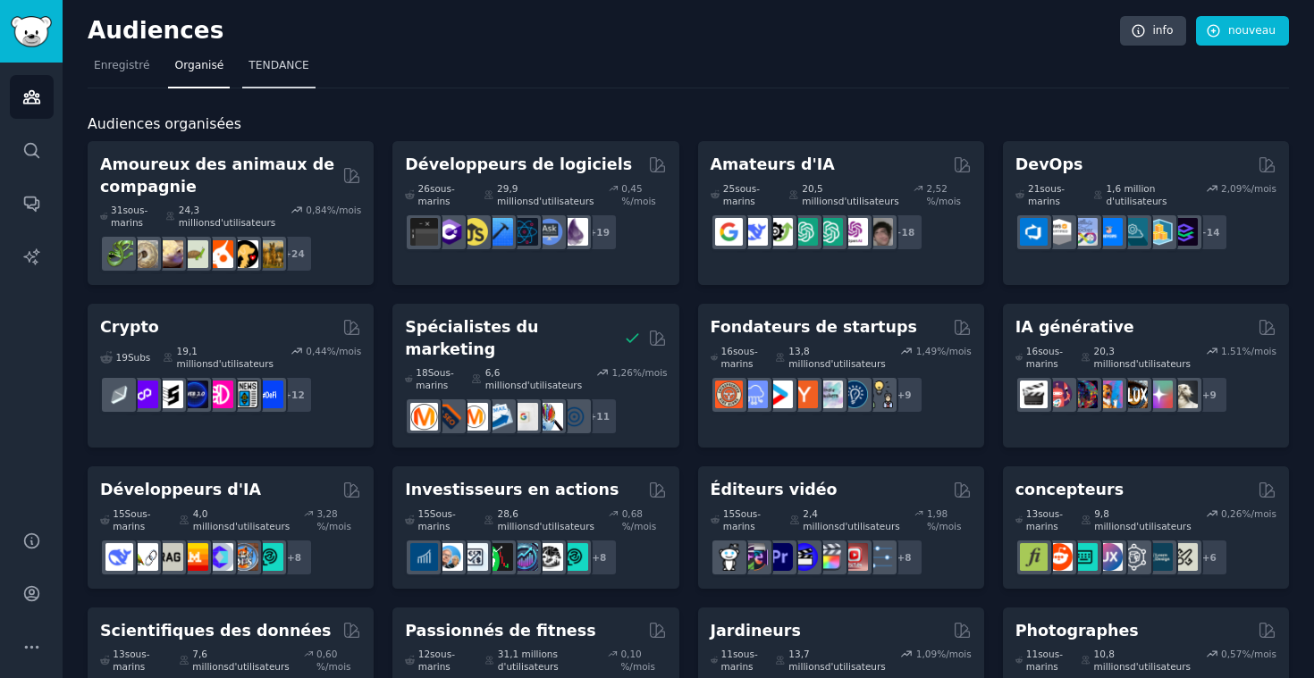
click at [255, 58] on span "TENDANCE" at bounding box center [278, 66] width 60 height 16
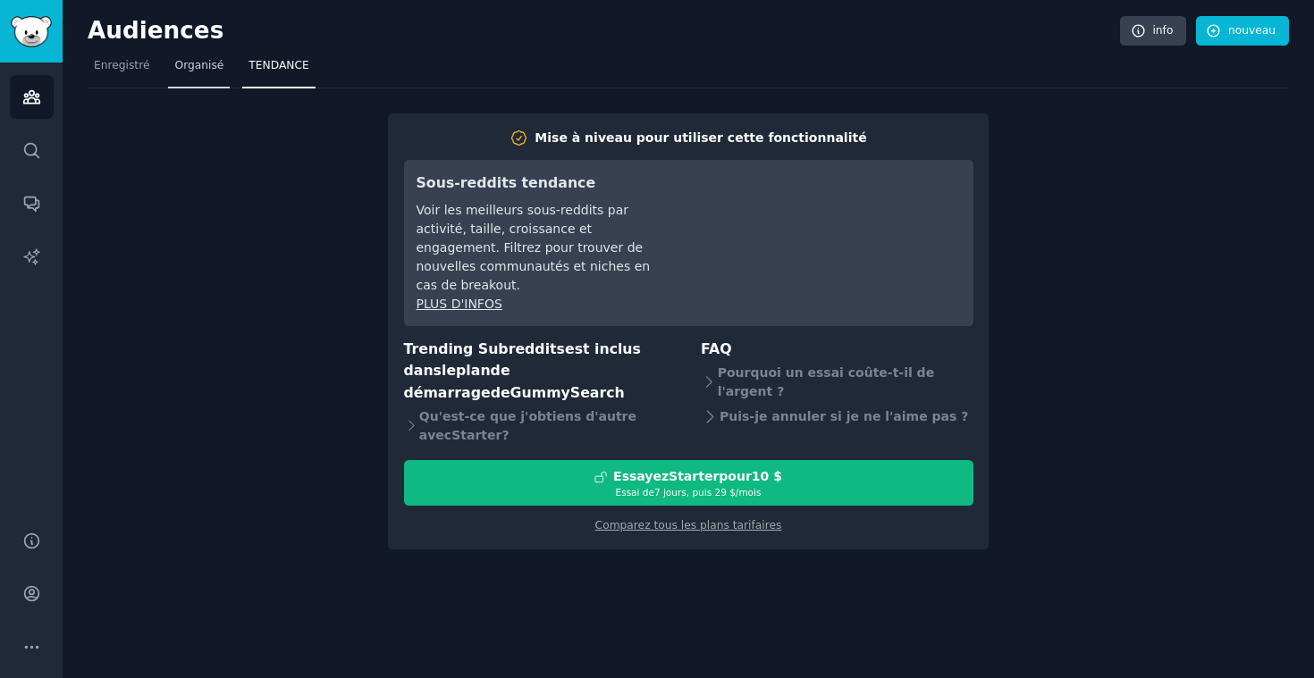
click at [194, 67] on span "Organisé" at bounding box center [198, 66] width 49 height 16
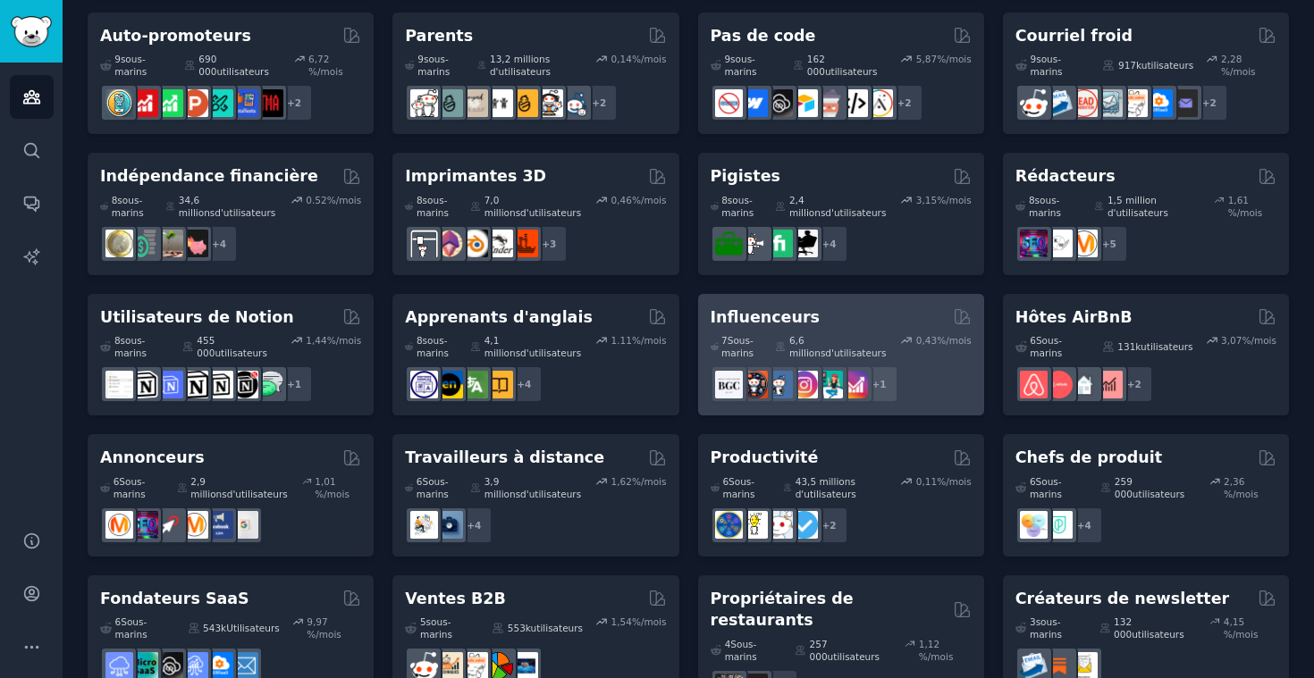
scroll to position [881, 0]
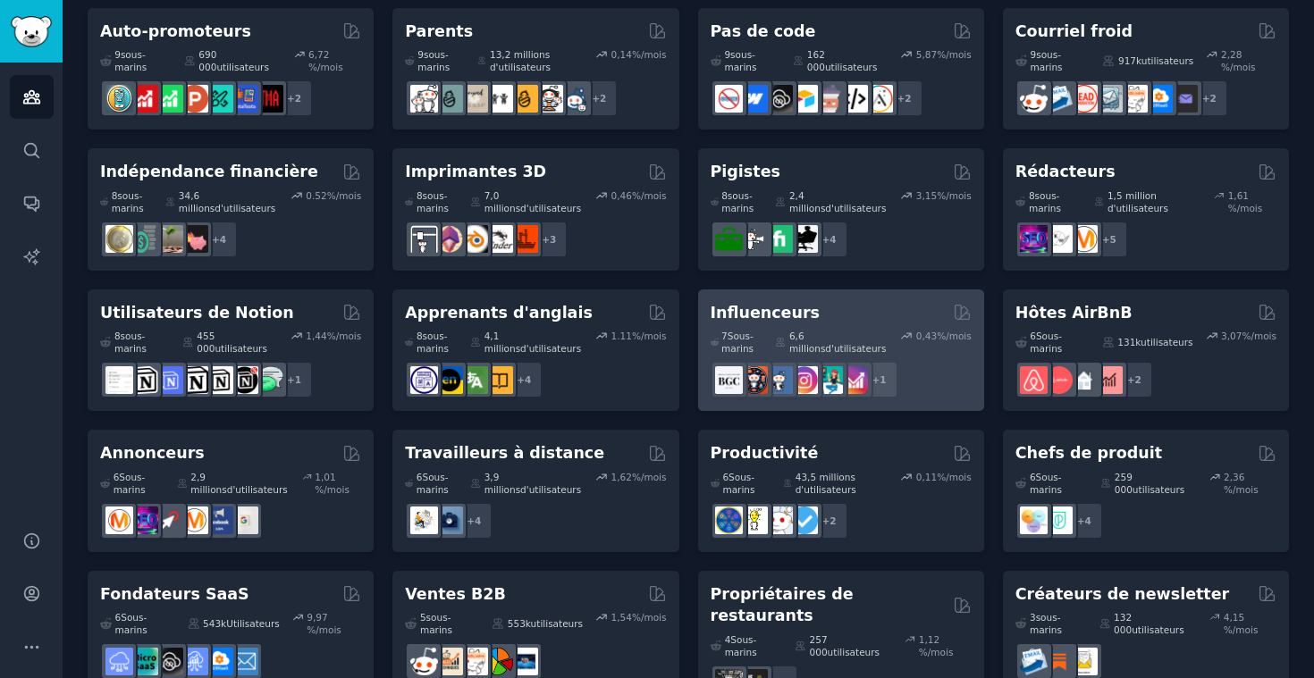
click at [882, 323] on div "7 Sous-marins 6,6 millions d'utilisateurs 0,43% /mois +1" at bounding box center [840, 360] width 261 height 75
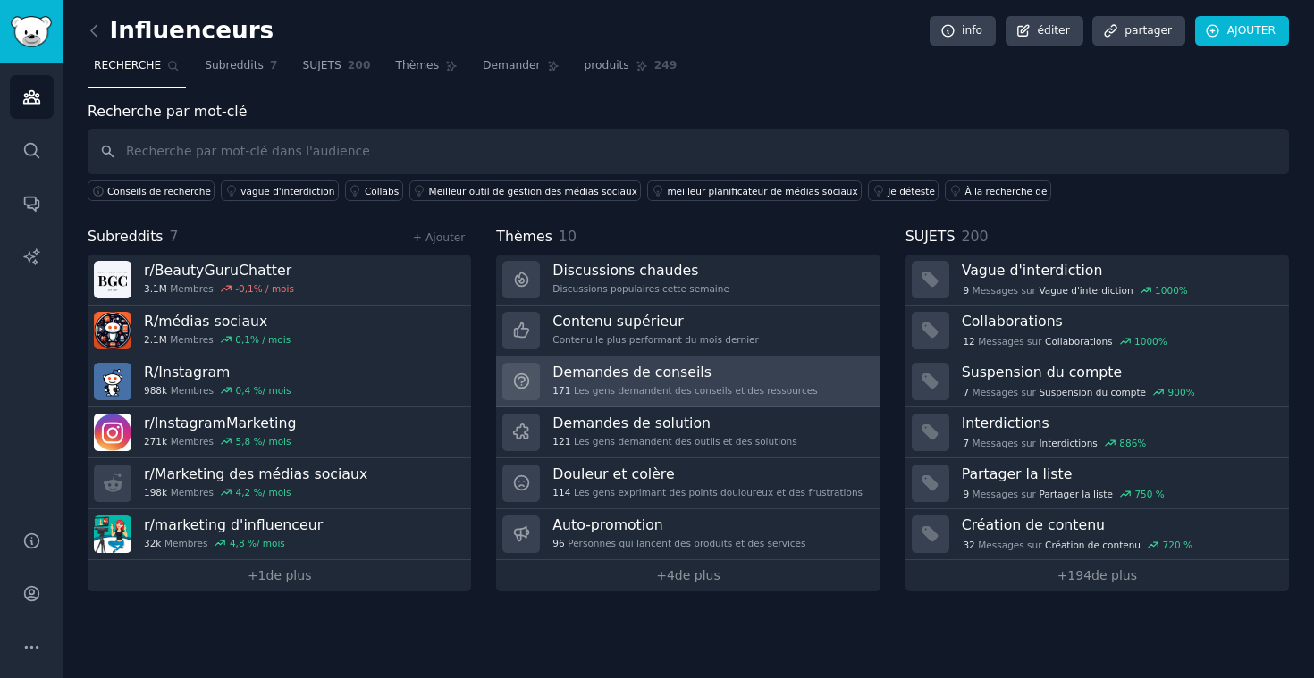
scroll to position [1, 0]
click at [685, 380] on div "Demandes de conseils 171 Les gens demandent des conseils et des ressources" at bounding box center [684, 382] width 264 height 38
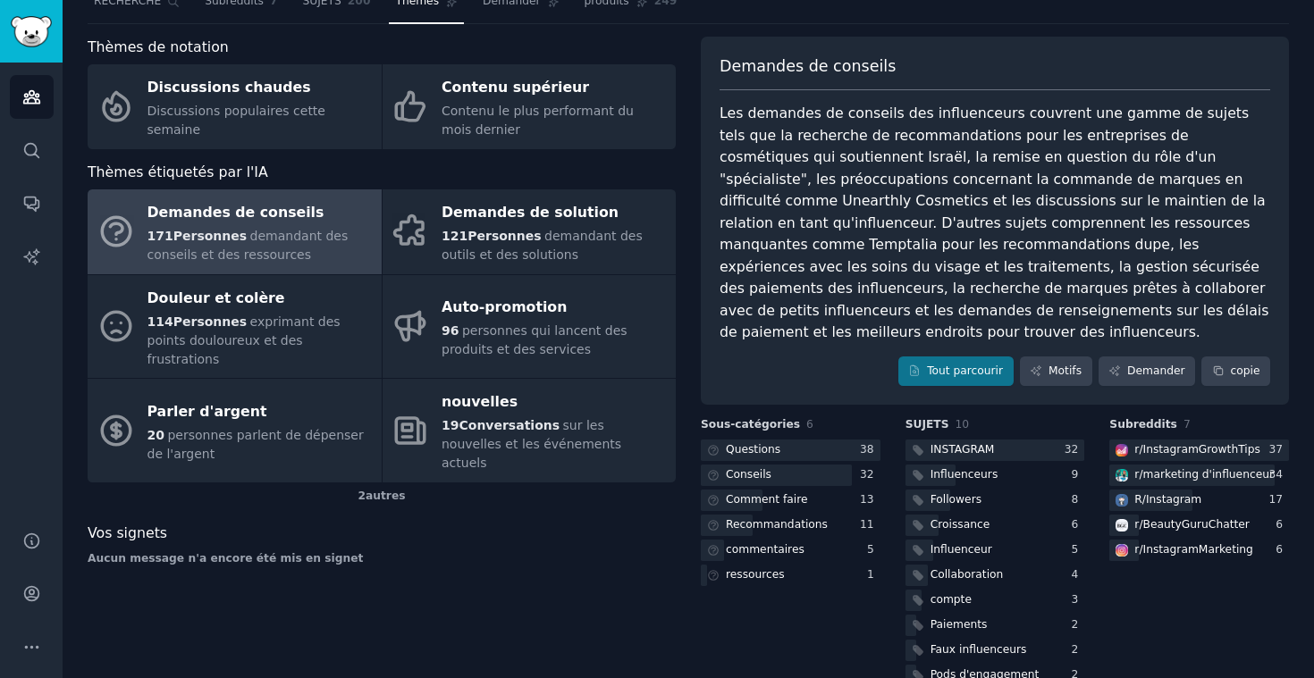
scroll to position [67, 0]
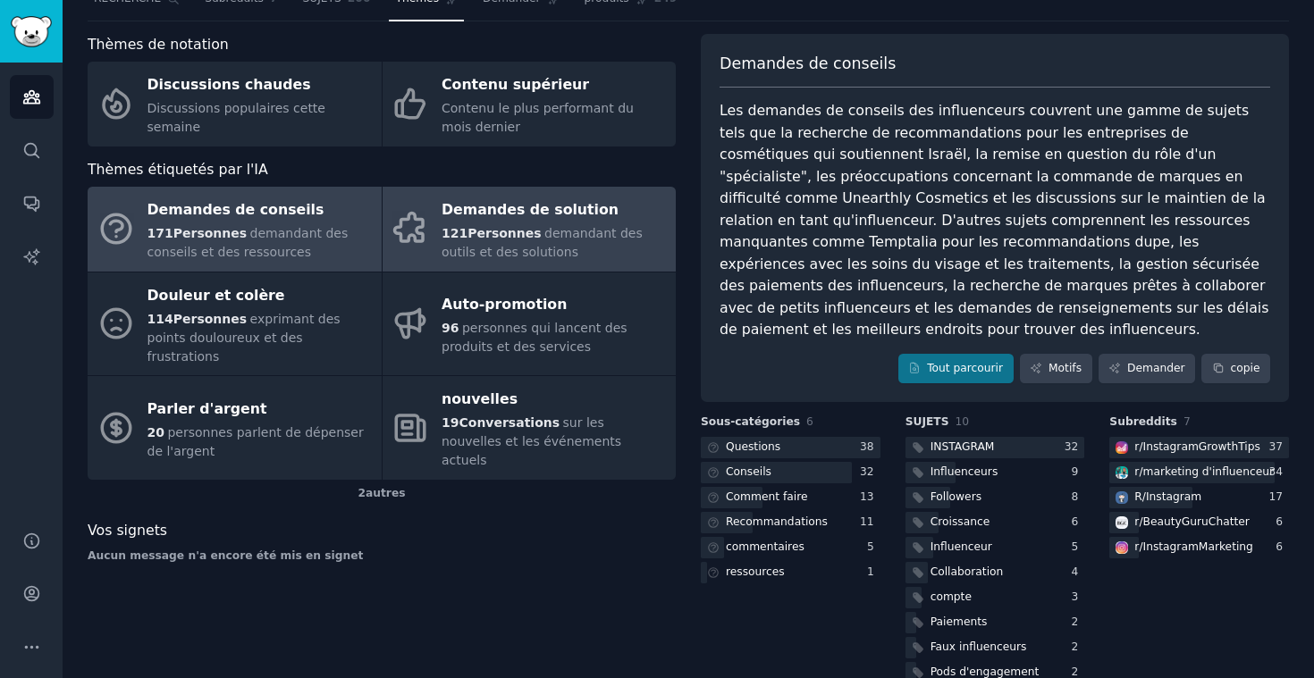
click at [527, 235] on div "121Personnes demandant des outils et des solutions" at bounding box center [553, 243] width 225 height 38
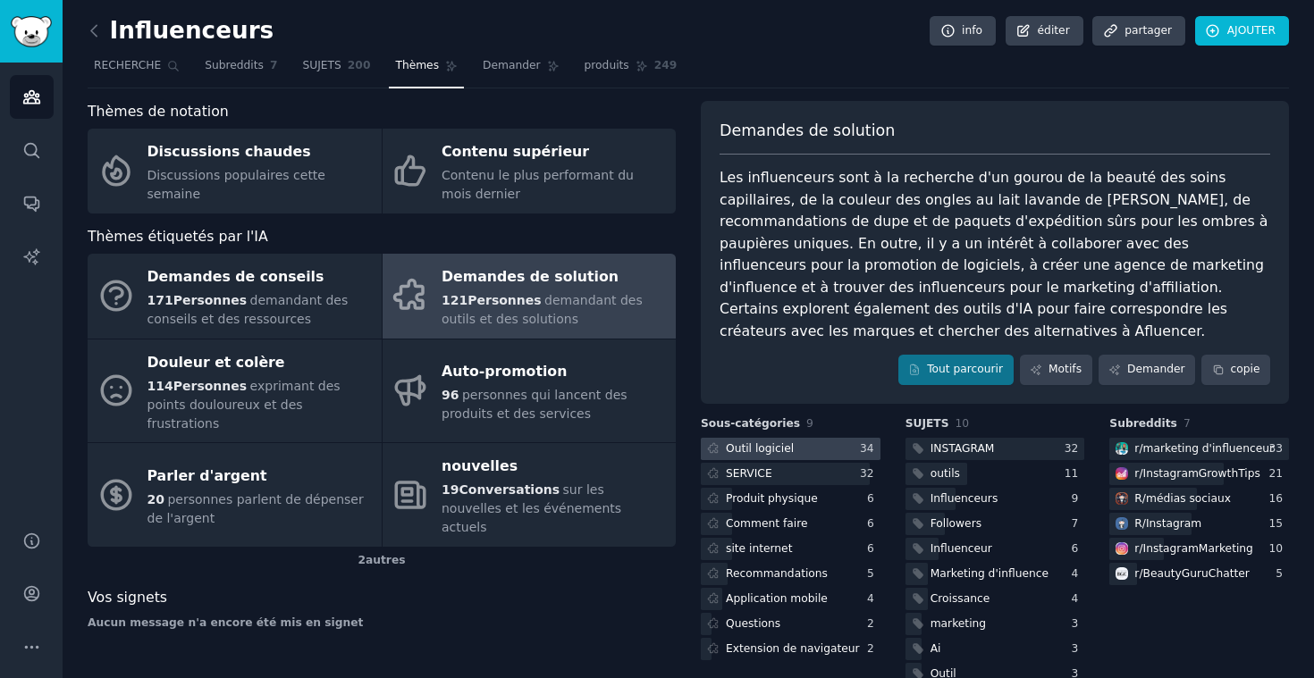
click at [800, 438] on div at bounding box center [791, 449] width 180 height 22
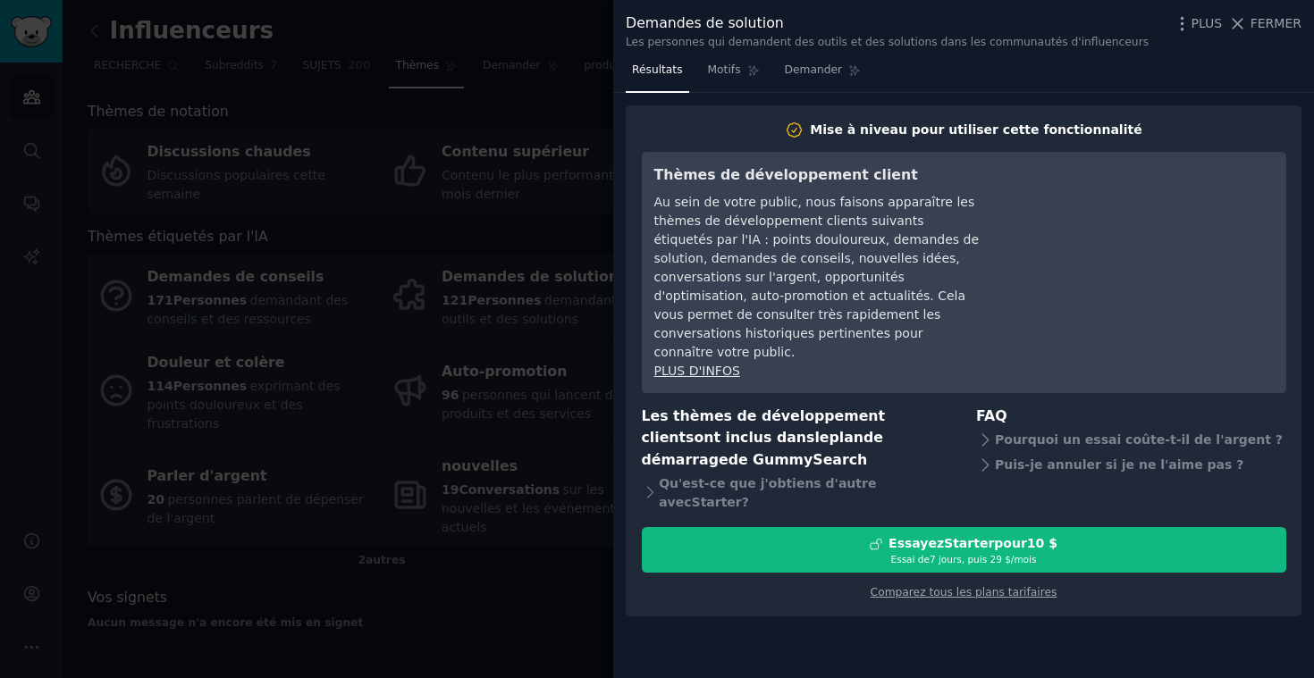
click at [523, 97] on div at bounding box center [657, 339] width 1314 height 678
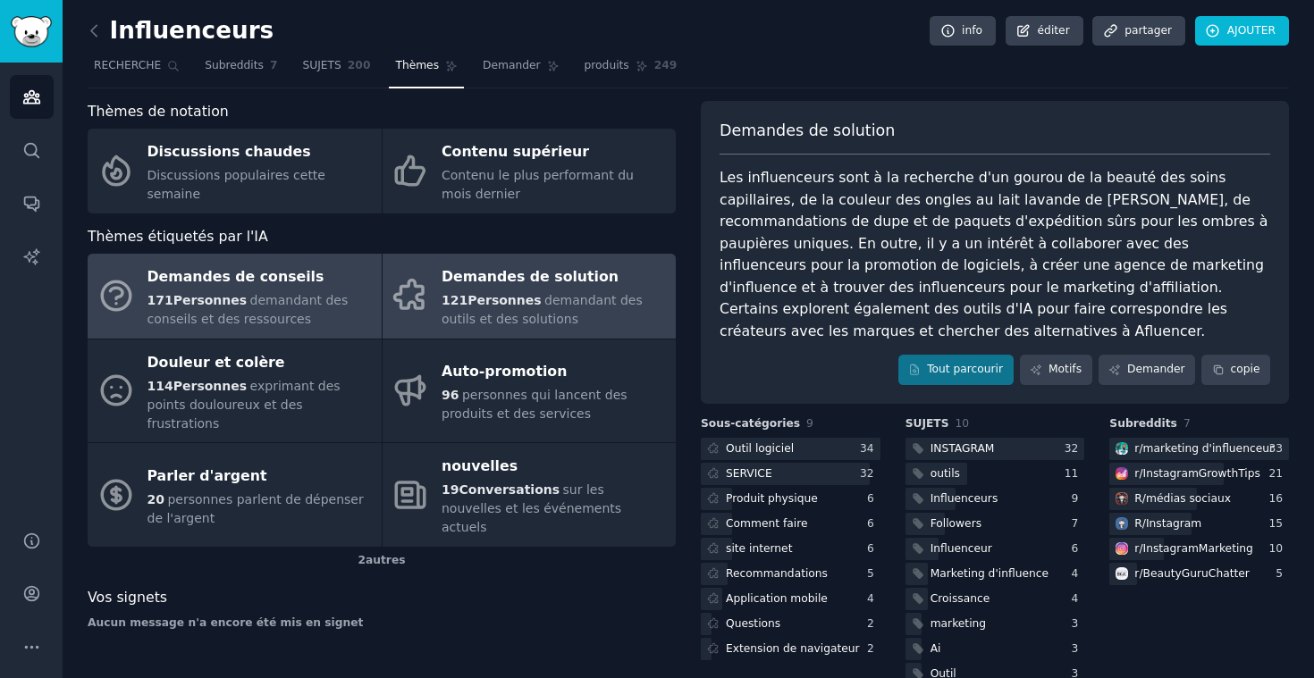
click at [285, 279] on div "Demandes de conseils" at bounding box center [259, 278] width 225 height 29
